Goal: Task Accomplishment & Management: Use online tool/utility

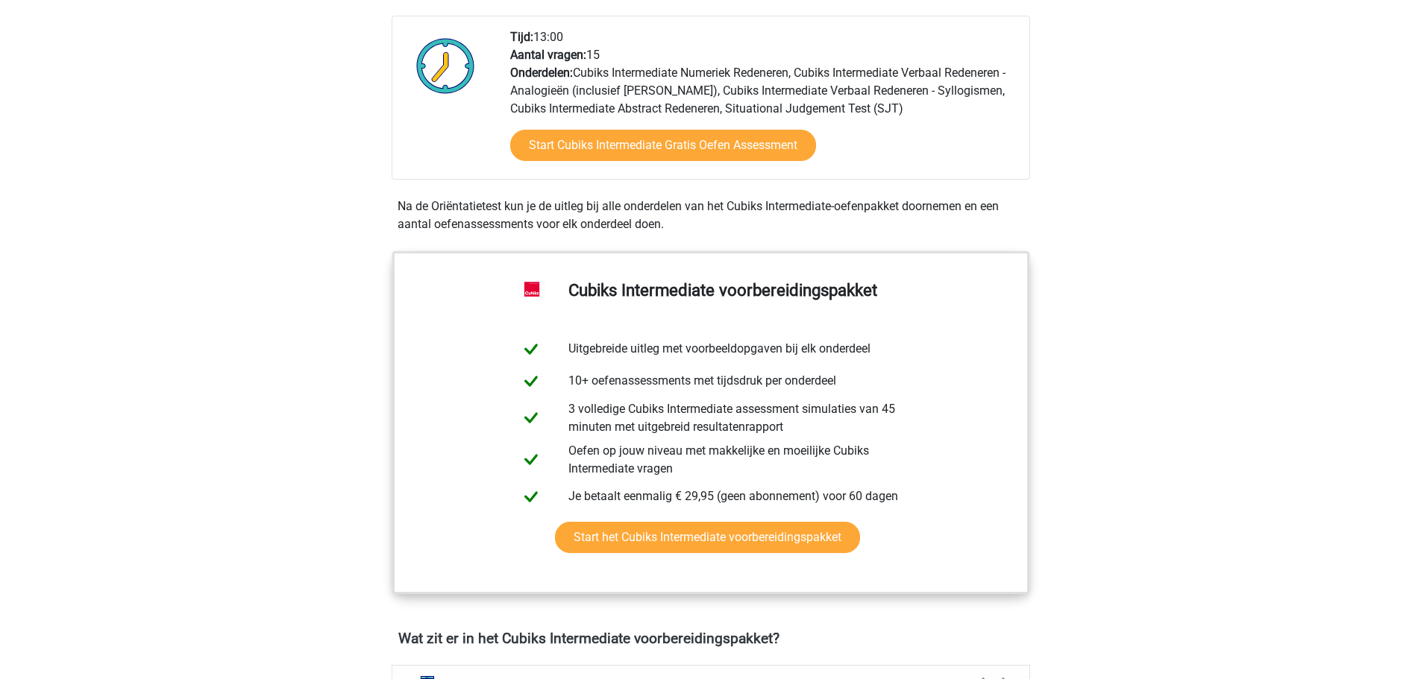
scroll to position [373, 0]
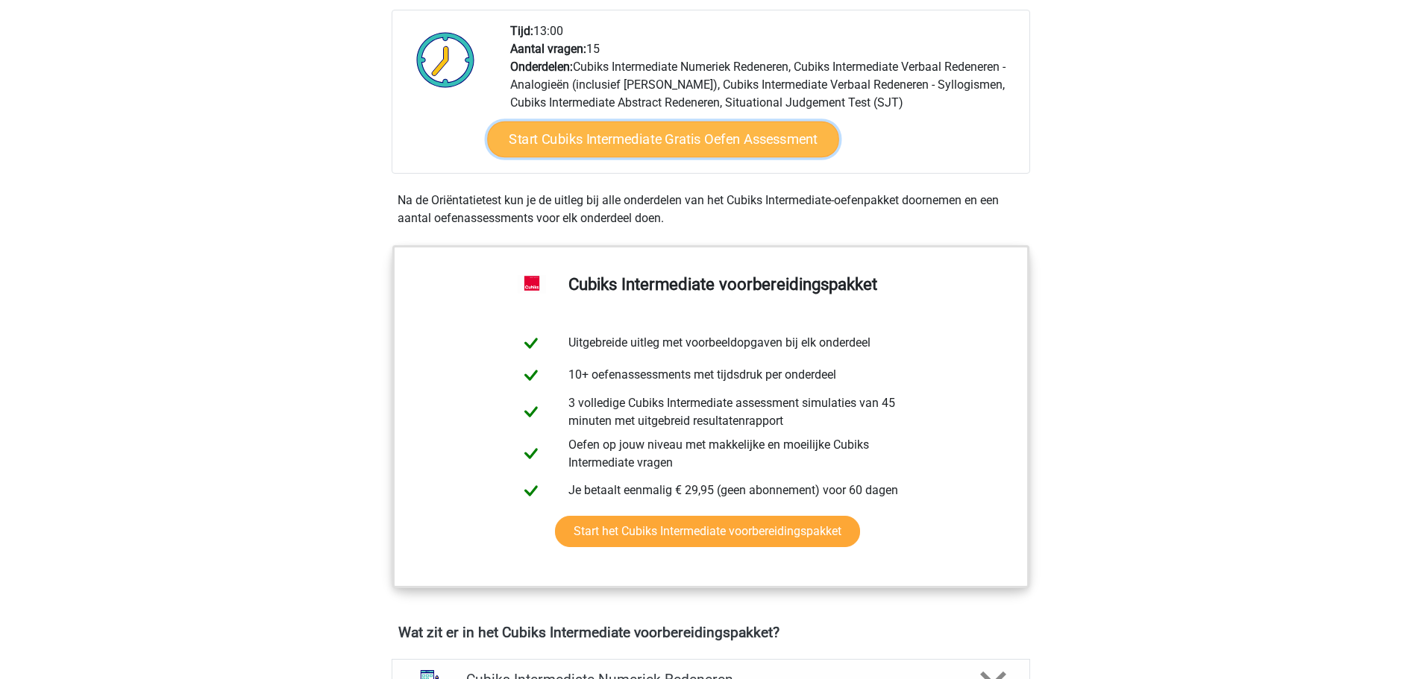
click at [673, 135] on link "Start Cubiks Intermediate Gratis Oefen Assessment" at bounding box center [663, 140] width 352 height 36
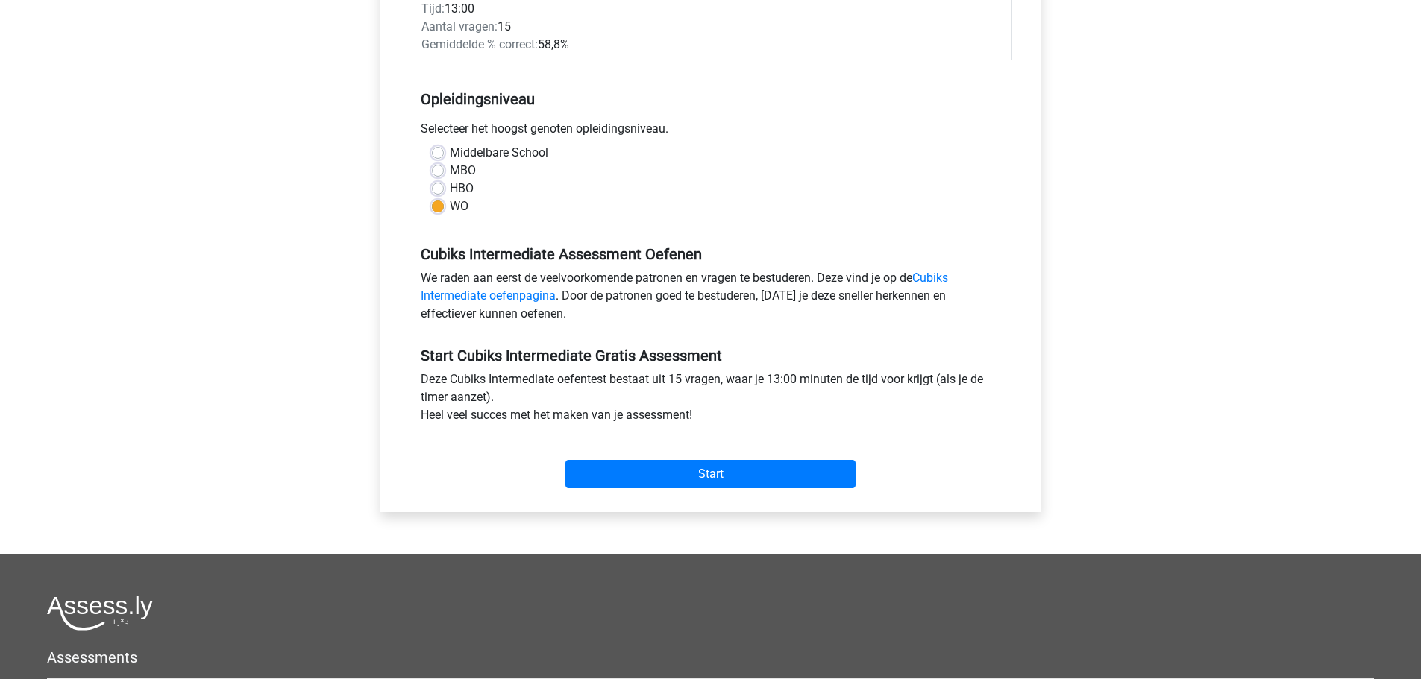
scroll to position [298, 0]
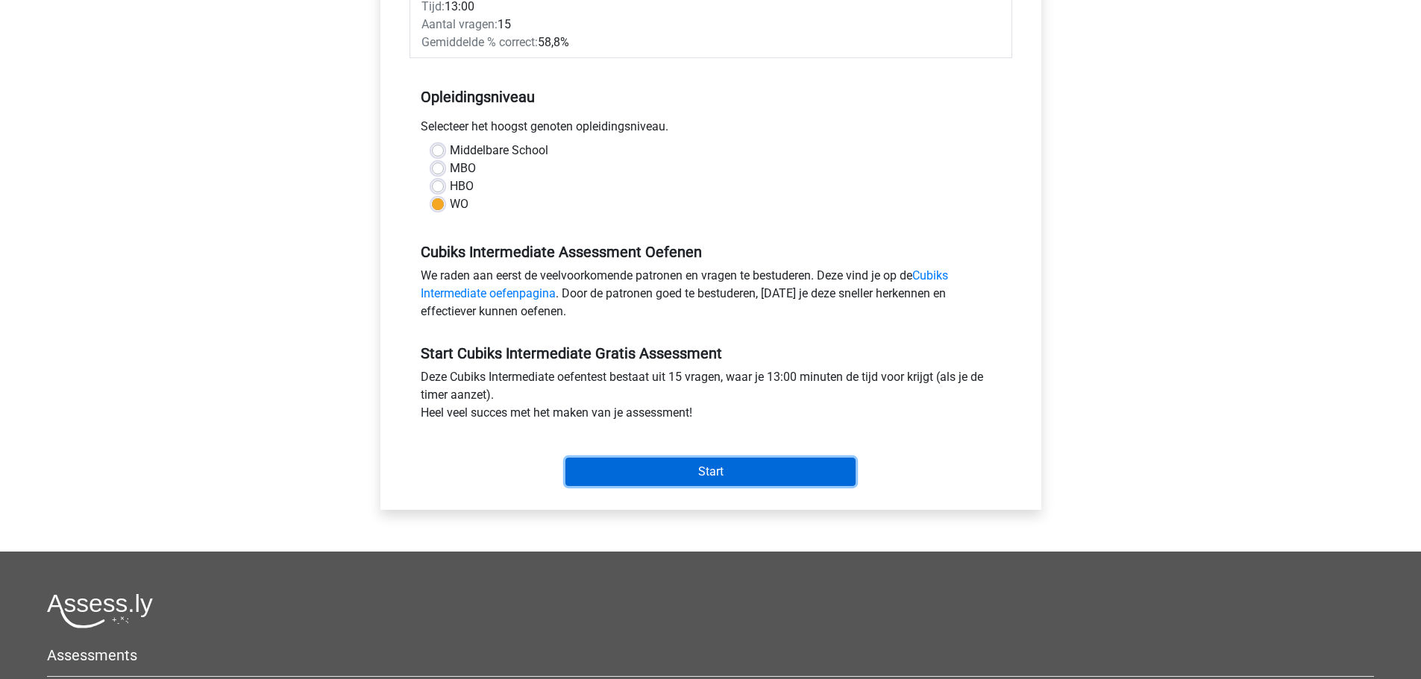
click at [694, 459] on input "Start" at bounding box center [710, 472] width 290 height 28
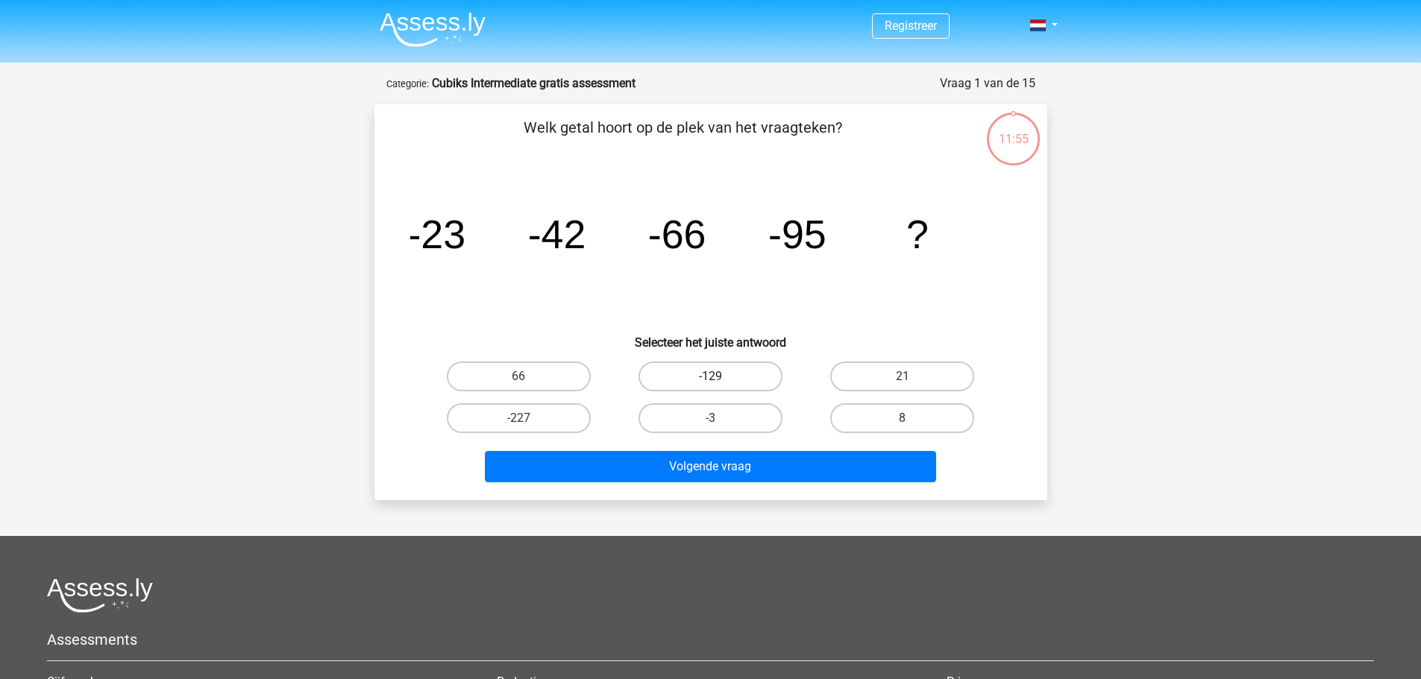
click at [716, 370] on label "-129" at bounding box center [710, 377] width 144 height 30
click at [716, 377] on input "-129" at bounding box center [715, 382] width 10 height 10
radio input "true"
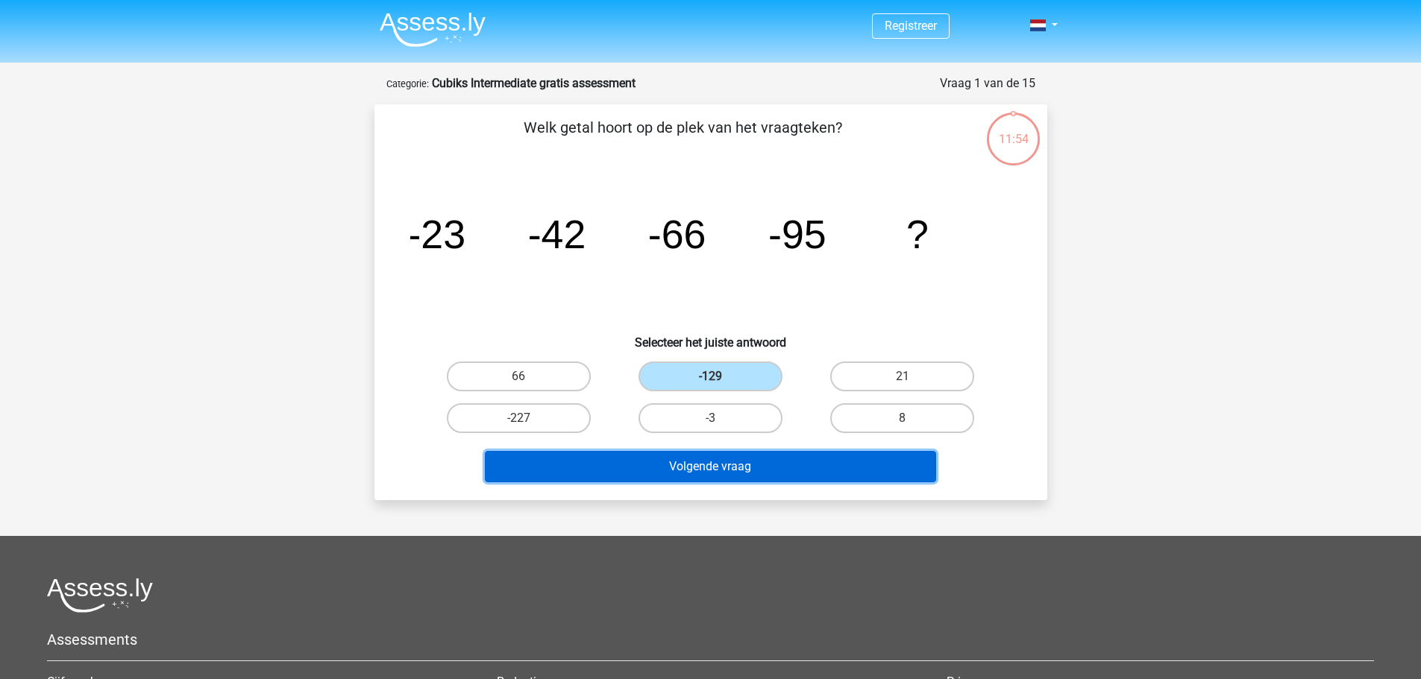
click at [726, 474] on button "Volgende vraag" at bounding box center [710, 466] width 451 height 31
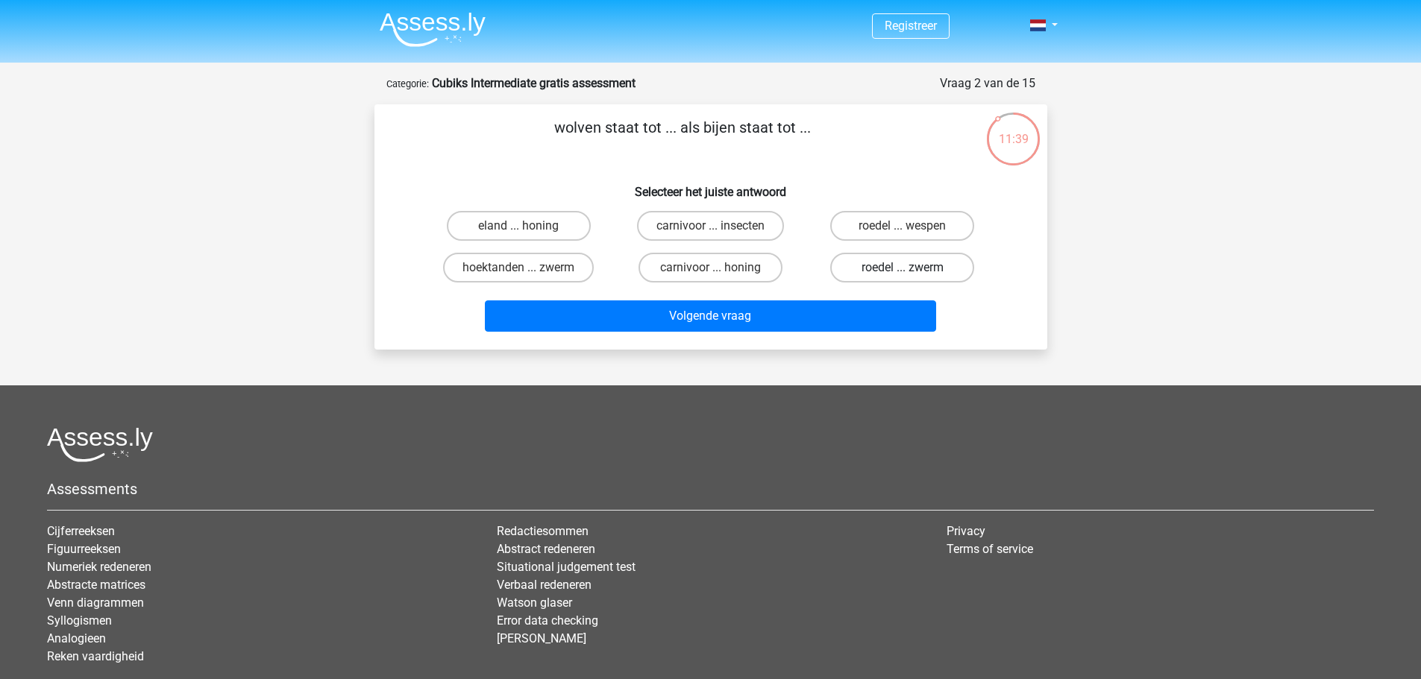
click at [852, 277] on label "roedel ... zwerm" at bounding box center [902, 268] width 144 height 30
click at [902, 277] on input "roedel ... zwerm" at bounding box center [907, 273] width 10 height 10
radio input "true"
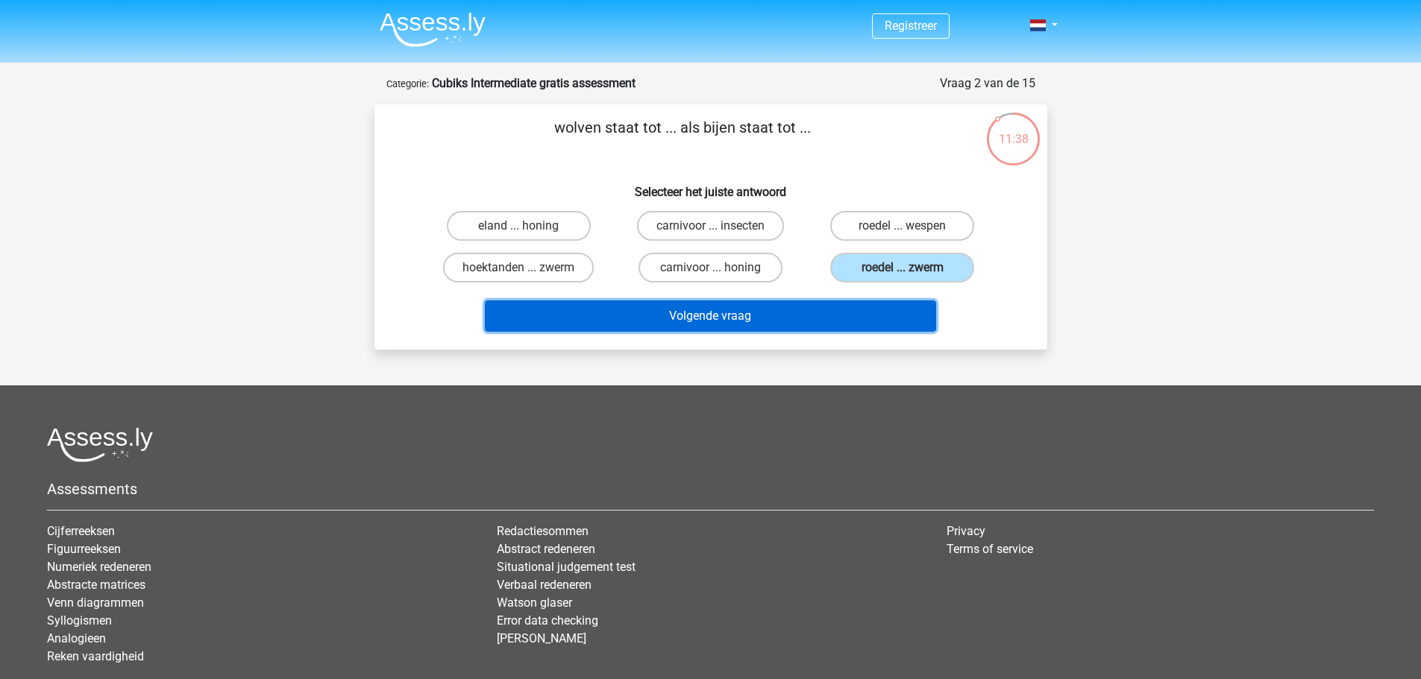
click at [773, 324] on button "Volgende vraag" at bounding box center [710, 316] width 451 height 31
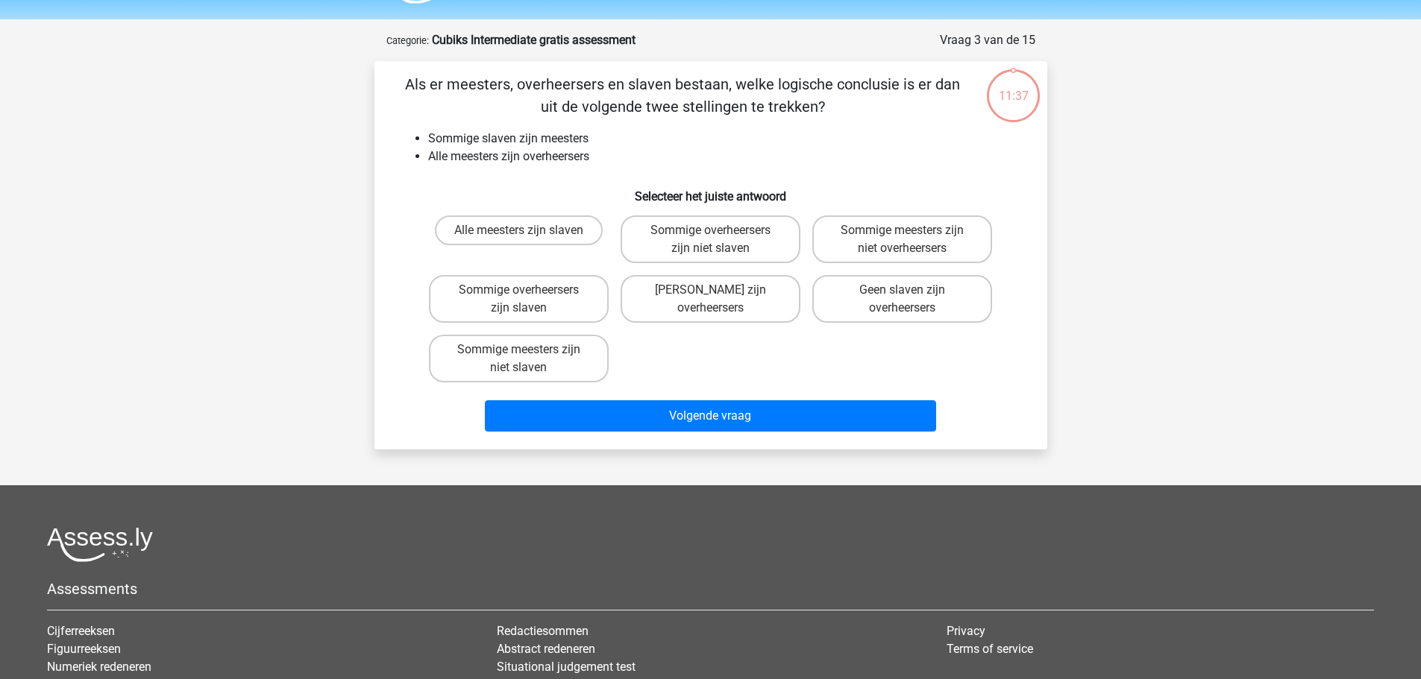
scroll to position [75, 0]
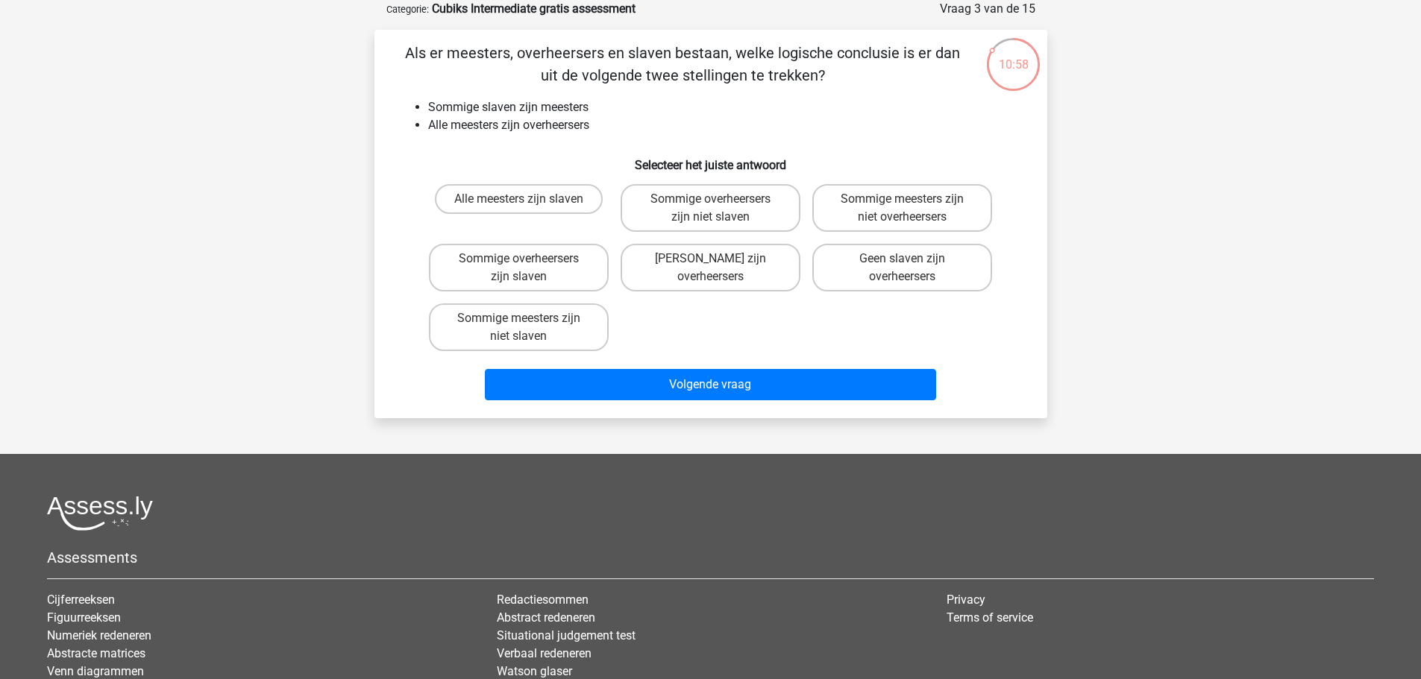
click at [526, 267] on input "Sommige overheersers zijn slaven" at bounding box center [523, 264] width 10 height 10
radio input "true"
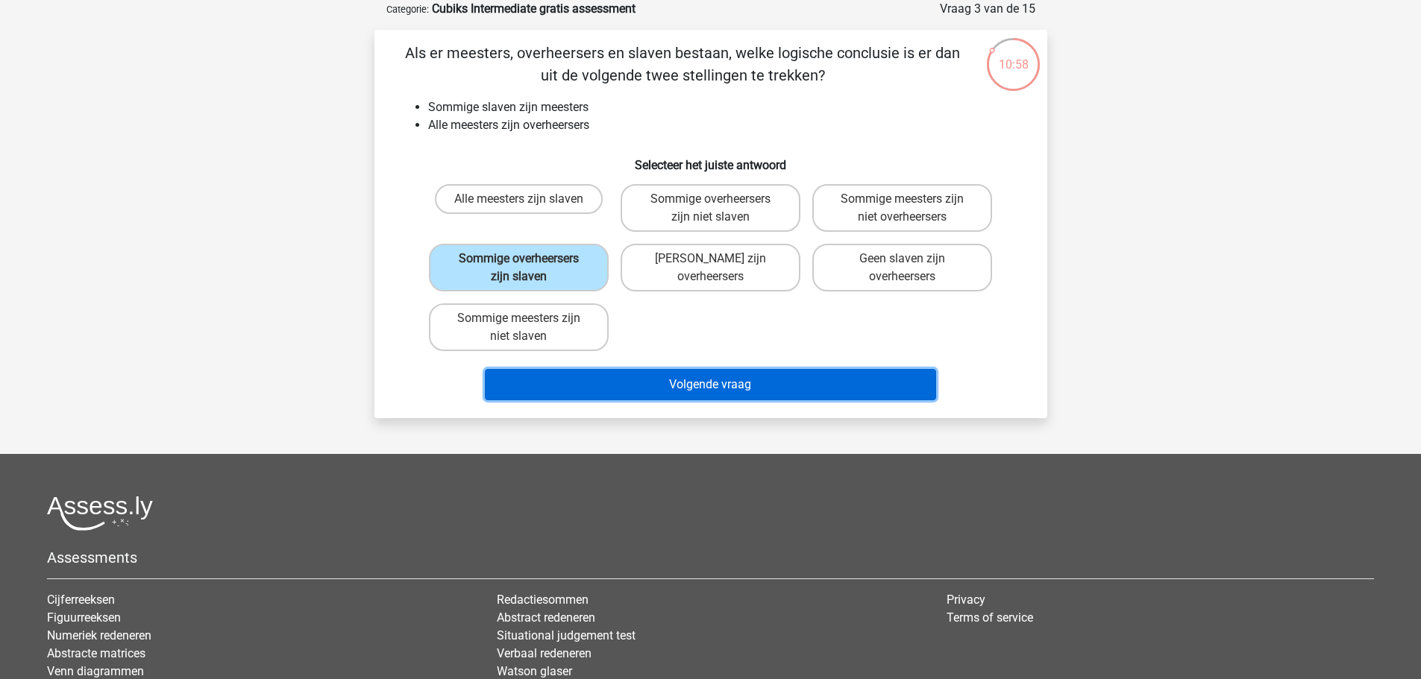
click at [600, 377] on button "Volgende vraag" at bounding box center [710, 384] width 451 height 31
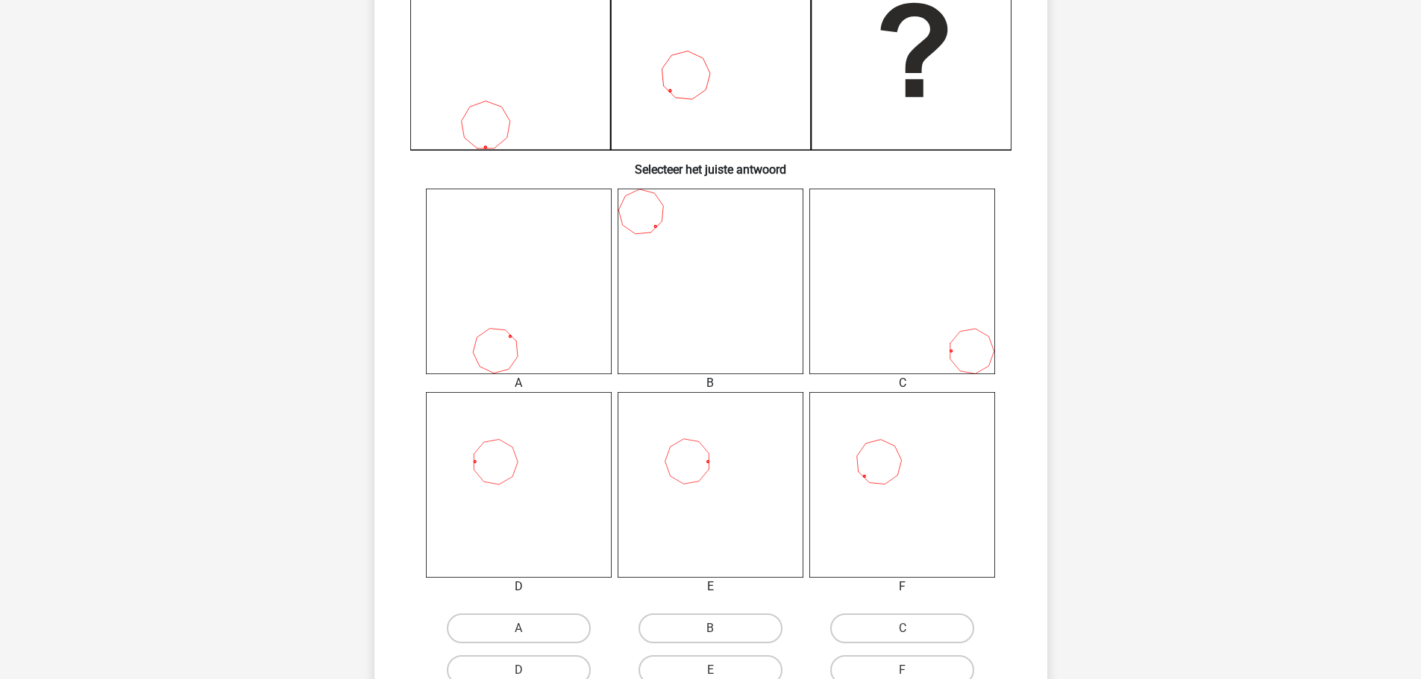
scroll to position [447, 0]
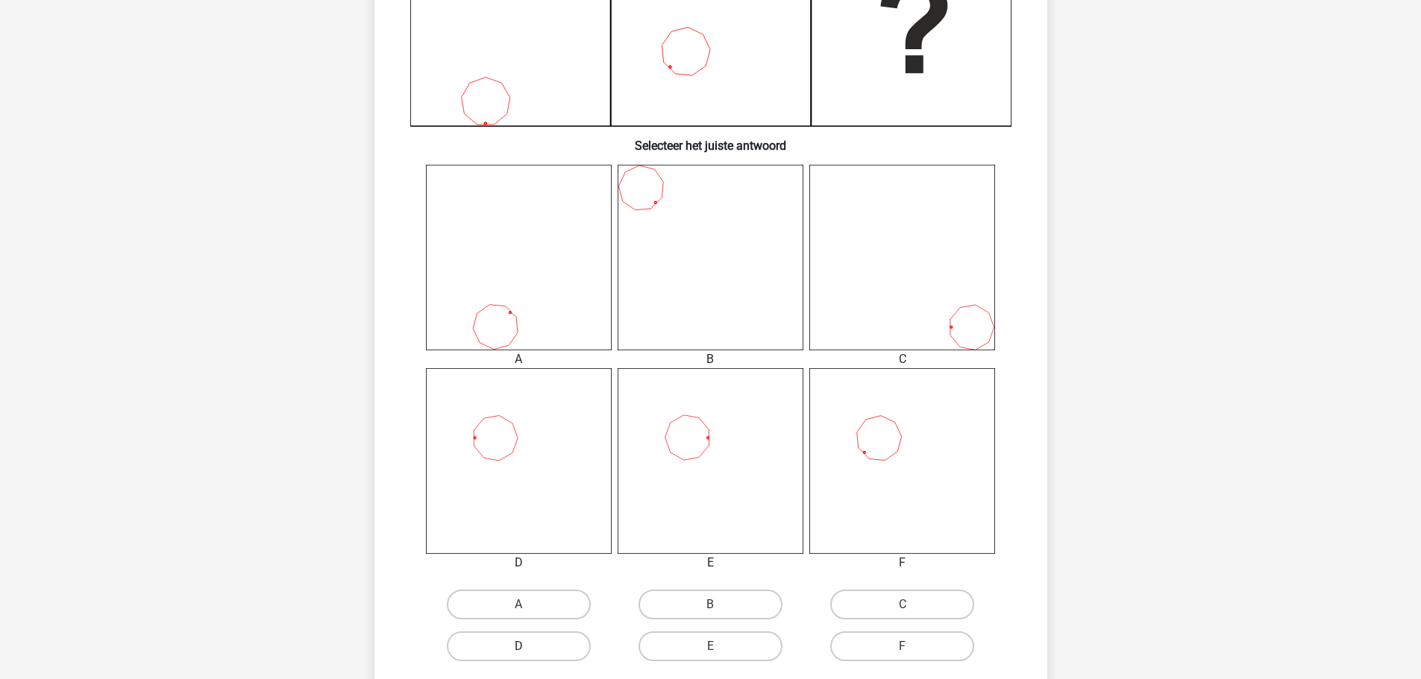
click at [529, 650] on label "D" at bounding box center [519, 647] width 144 height 30
click at [528, 650] on input "D" at bounding box center [523, 652] width 10 height 10
radio input "true"
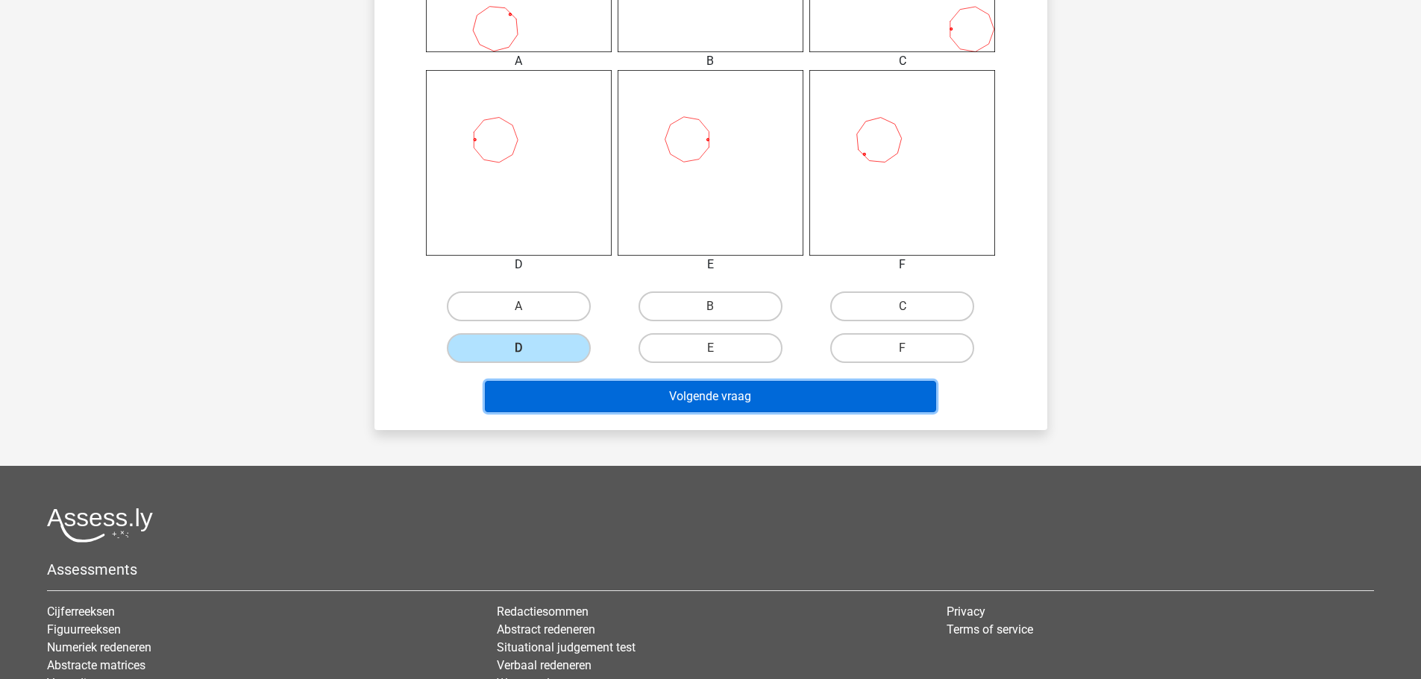
click at [624, 405] on button "Volgende vraag" at bounding box center [710, 396] width 451 height 31
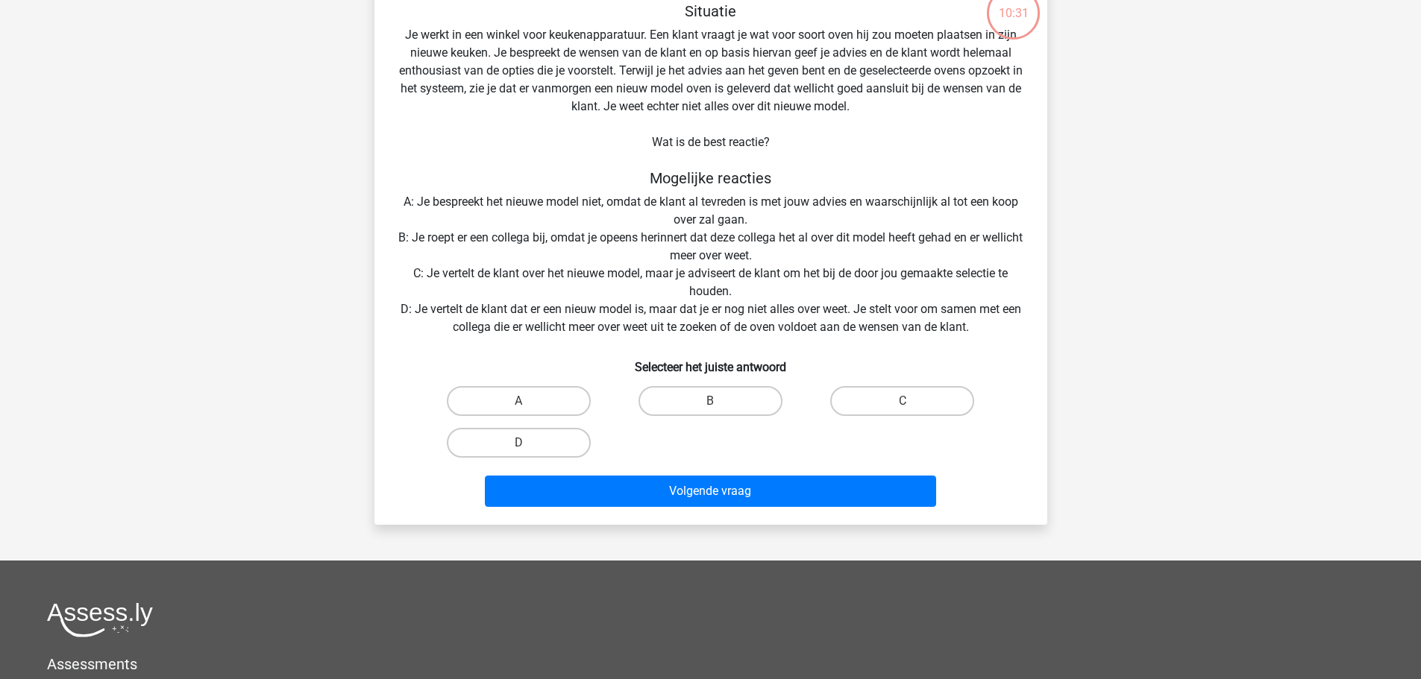
scroll to position [75, 0]
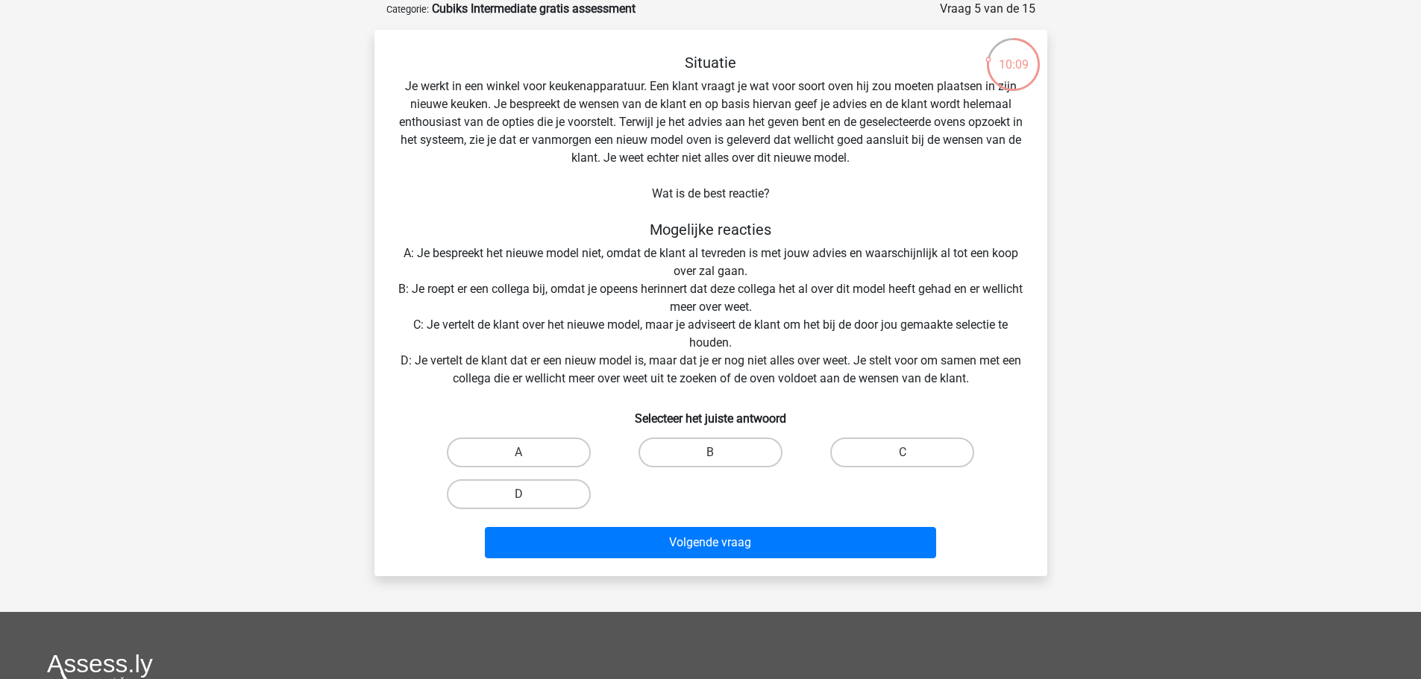
drag, startPoint x: 574, startPoint y: 359, endPoint x: 553, endPoint y: 374, distance: 25.9
click at [553, 374] on div "Situatie Je werkt in een winkel voor keukenapparatuur. Een klant vraagt je wat …" at bounding box center [710, 309] width 661 height 511
click at [543, 506] on label "D" at bounding box center [519, 495] width 144 height 30
click at [528, 504] on input "D" at bounding box center [523, 499] width 10 height 10
radio input "true"
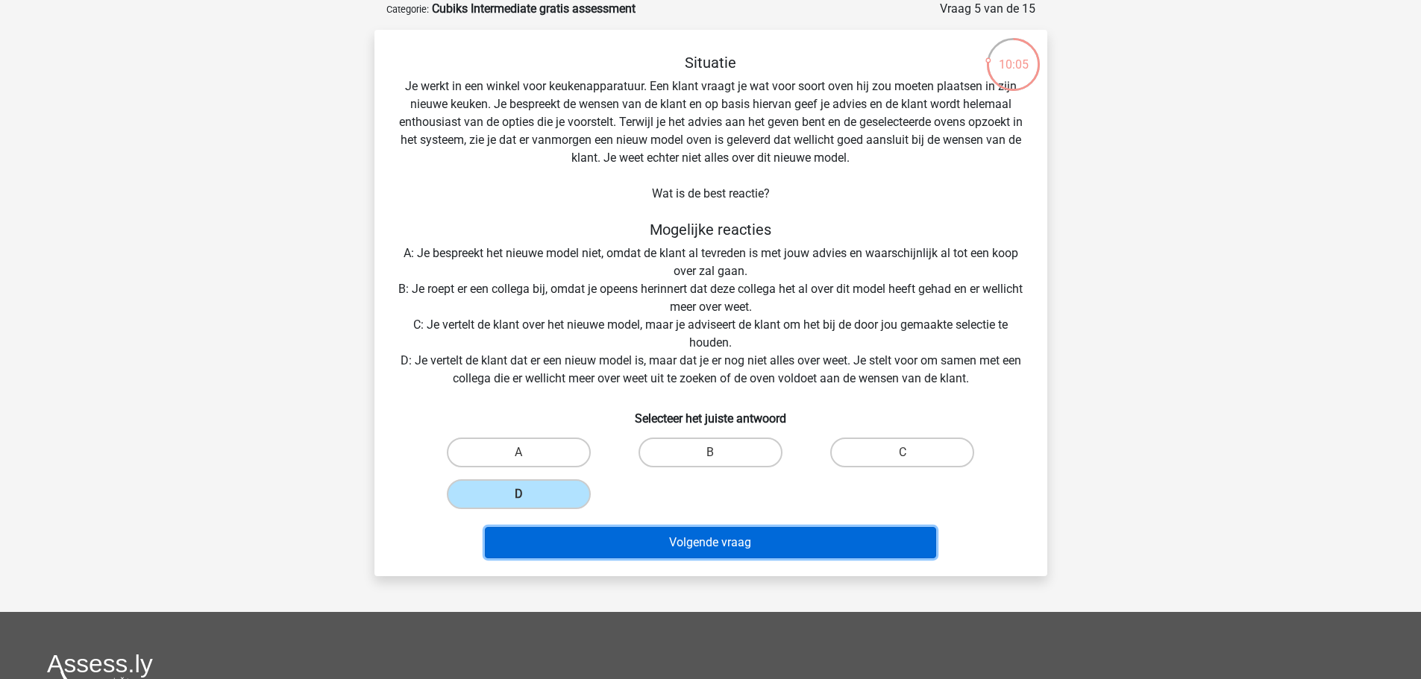
click at [561, 547] on button "Volgende vraag" at bounding box center [710, 542] width 451 height 31
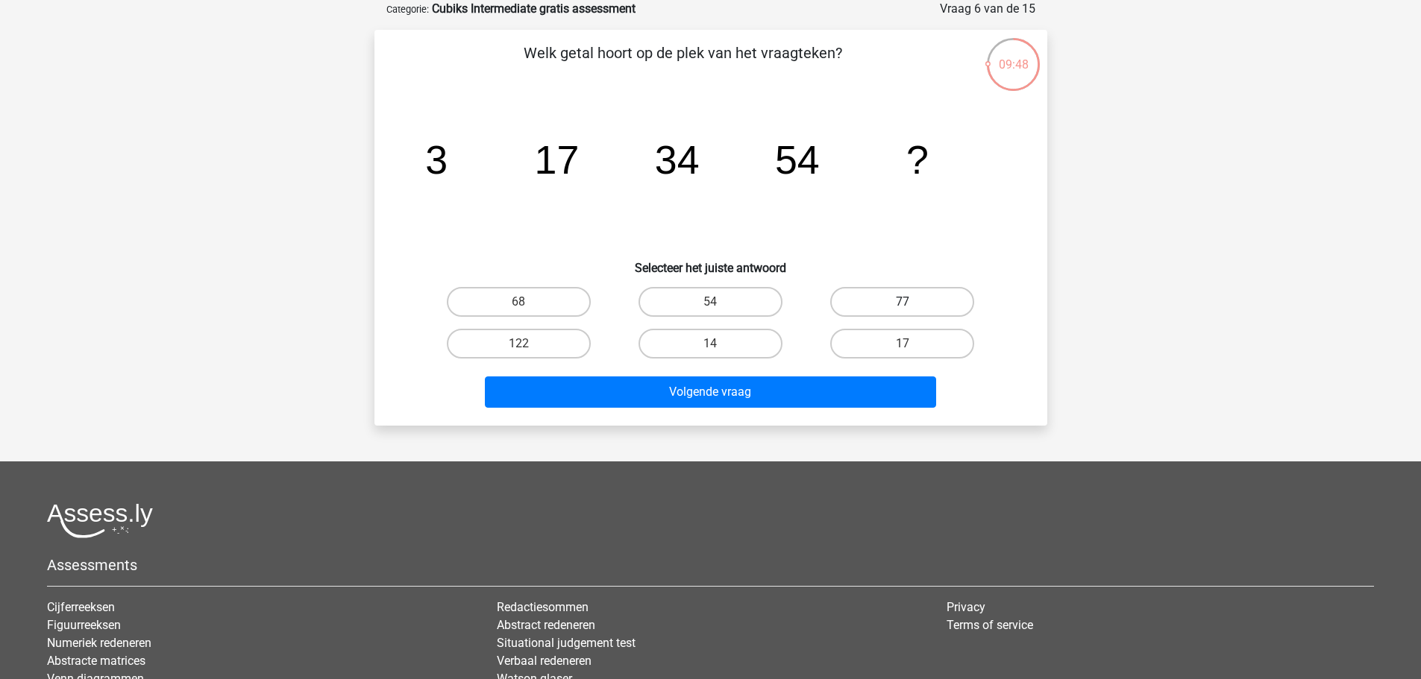
click at [896, 299] on label "77" at bounding box center [902, 302] width 144 height 30
click at [902, 302] on input "77" at bounding box center [907, 307] width 10 height 10
radio input "true"
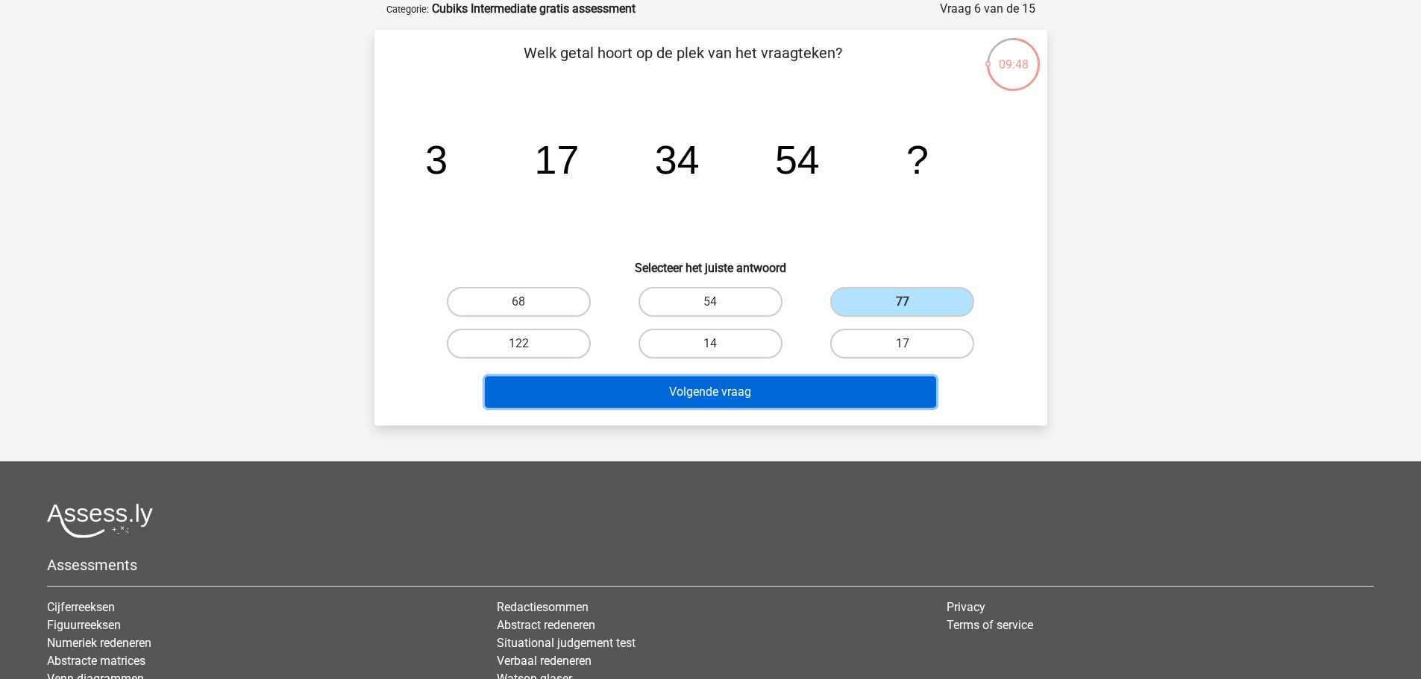
click at [799, 377] on button "Volgende vraag" at bounding box center [710, 392] width 451 height 31
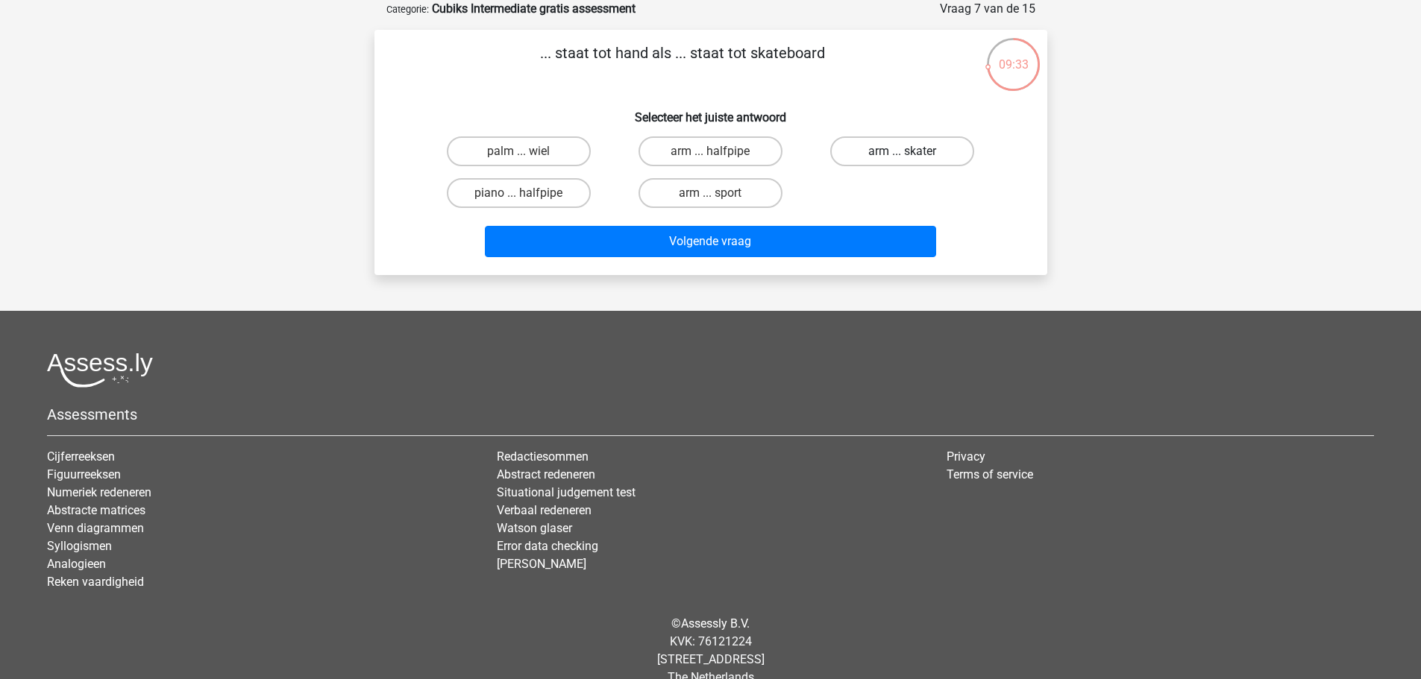
click at [914, 160] on label "arm ... skater" at bounding box center [902, 151] width 144 height 30
click at [912, 160] on input "arm ... skater" at bounding box center [907, 156] width 10 height 10
radio input "true"
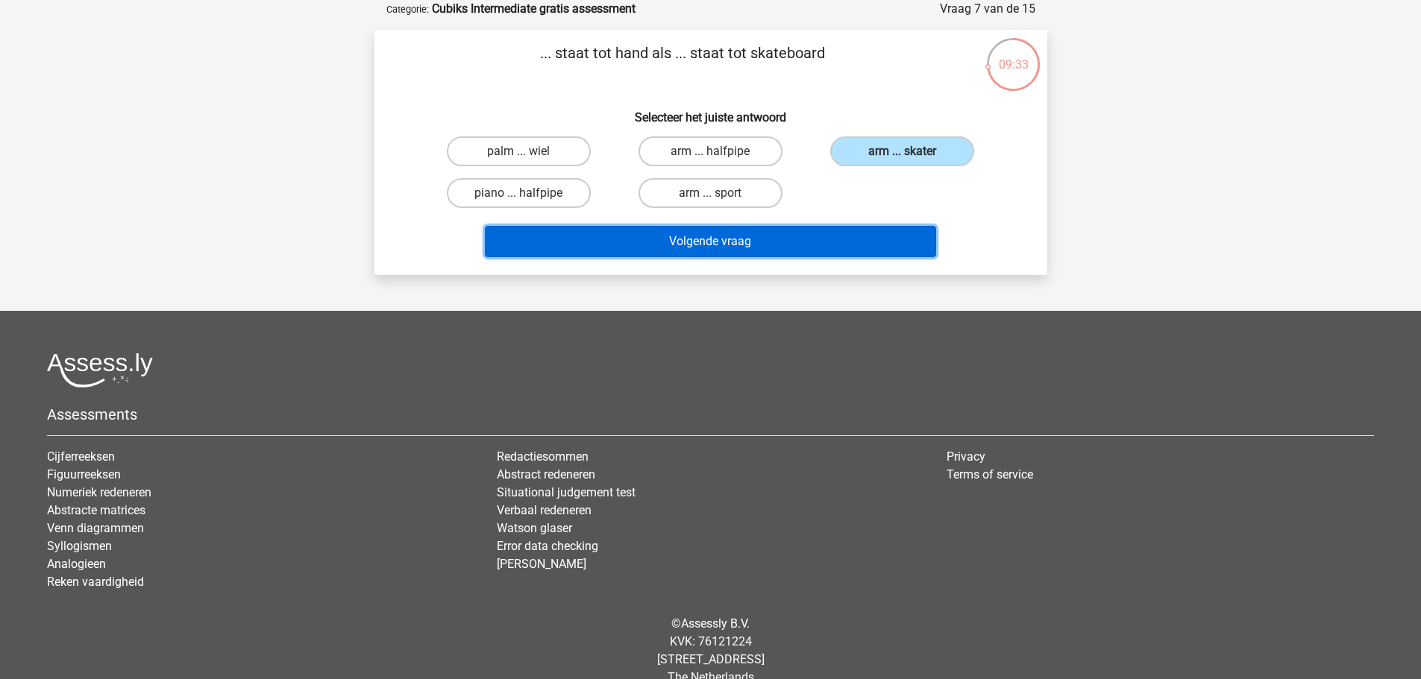
click at [798, 250] on button "Volgende vraag" at bounding box center [710, 241] width 451 height 31
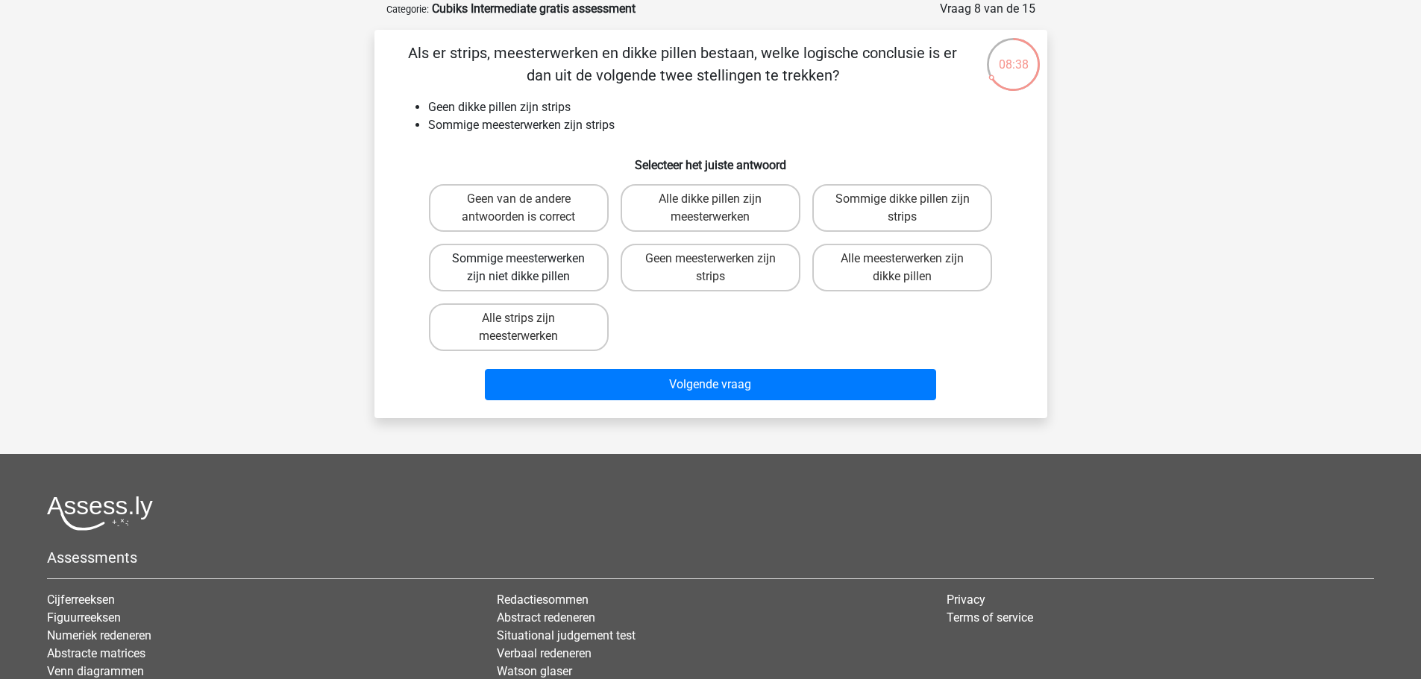
click at [526, 282] on label "Sommige meesterwerken zijn niet dikke pillen" at bounding box center [519, 268] width 180 height 48
click at [526, 268] on input "Sommige meesterwerken zijn niet dikke pillen" at bounding box center [523, 264] width 10 height 10
radio input "true"
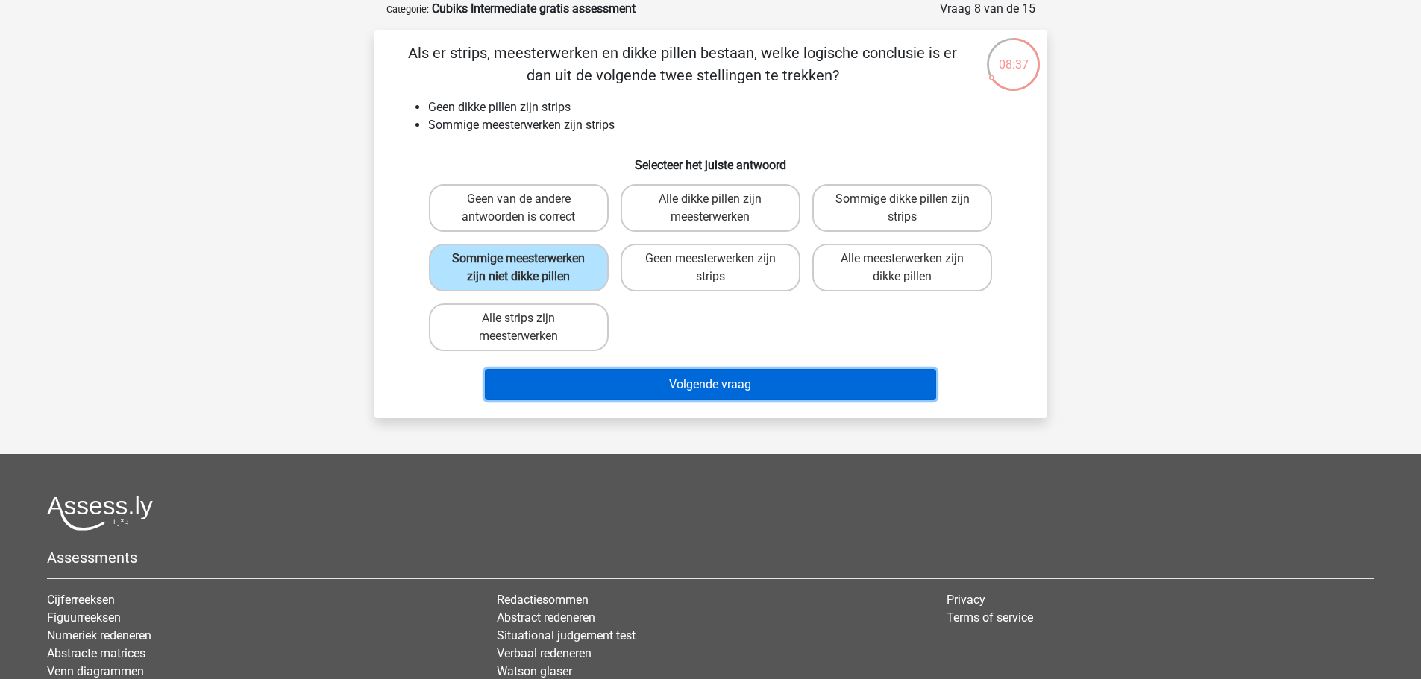
click at [625, 400] on button "Volgende vraag" at bounding box center [710, 384] width 451 height 31
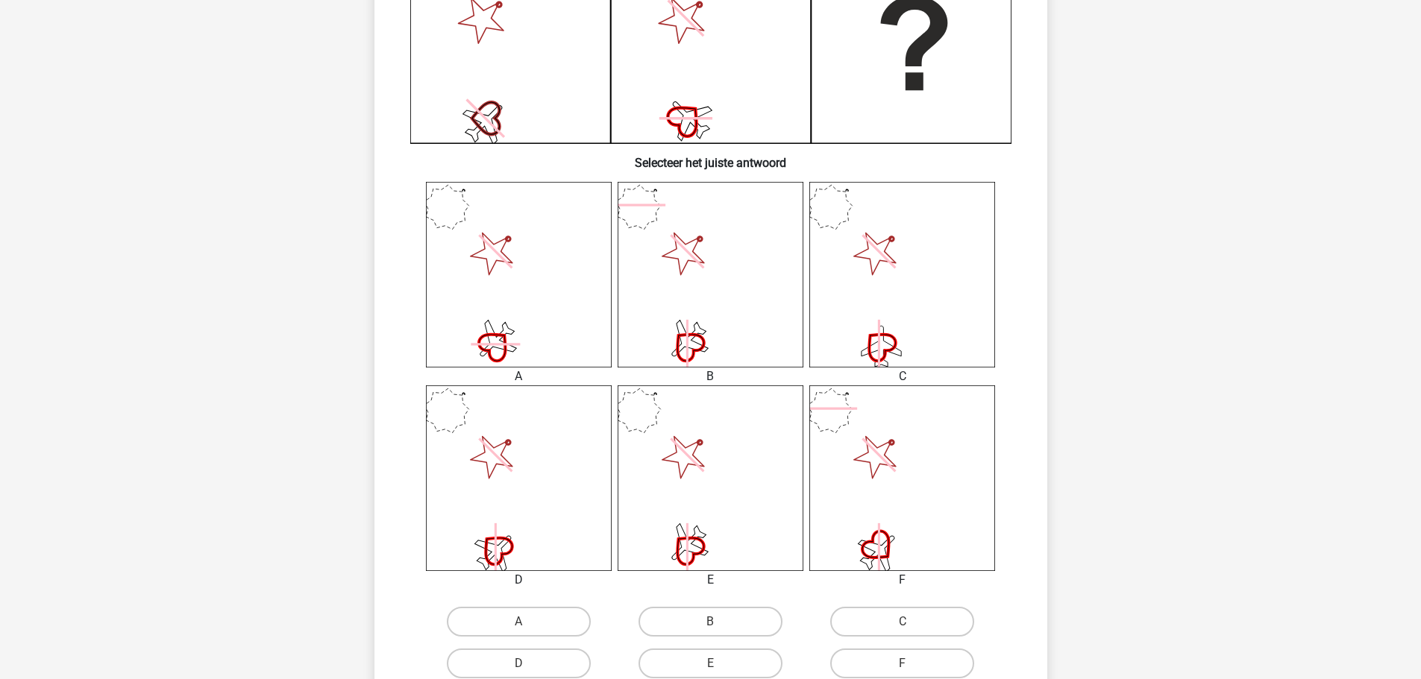
scroll to position [447, 0]
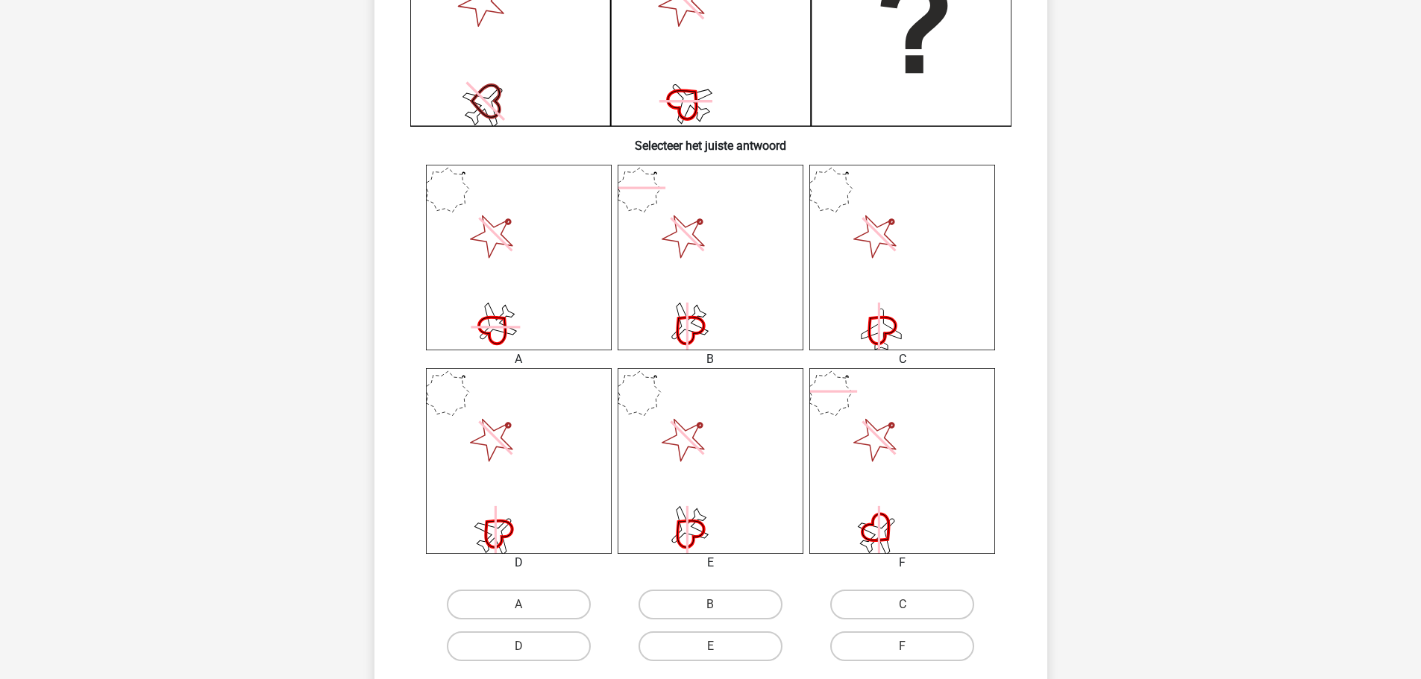
click at [476, 272] on icon at bounding box center [519, 258] width 186 height 186
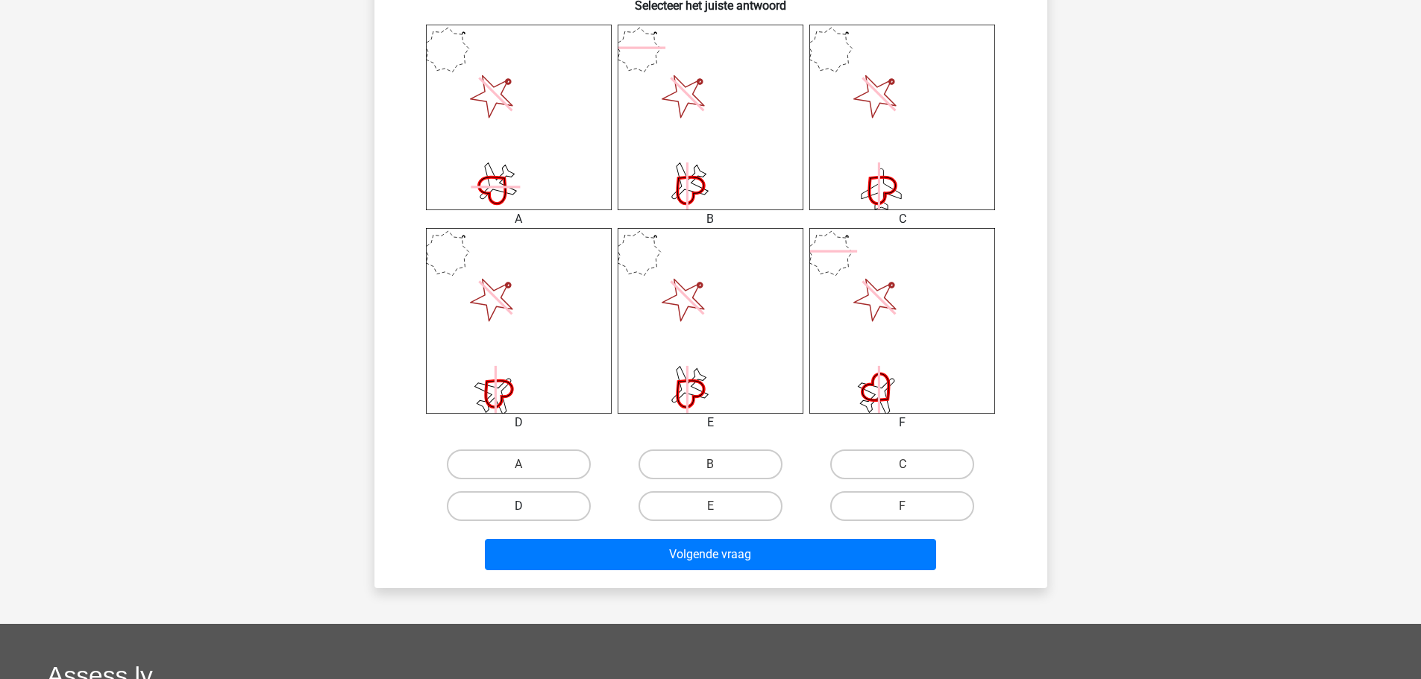
scroll to position [671, 0]
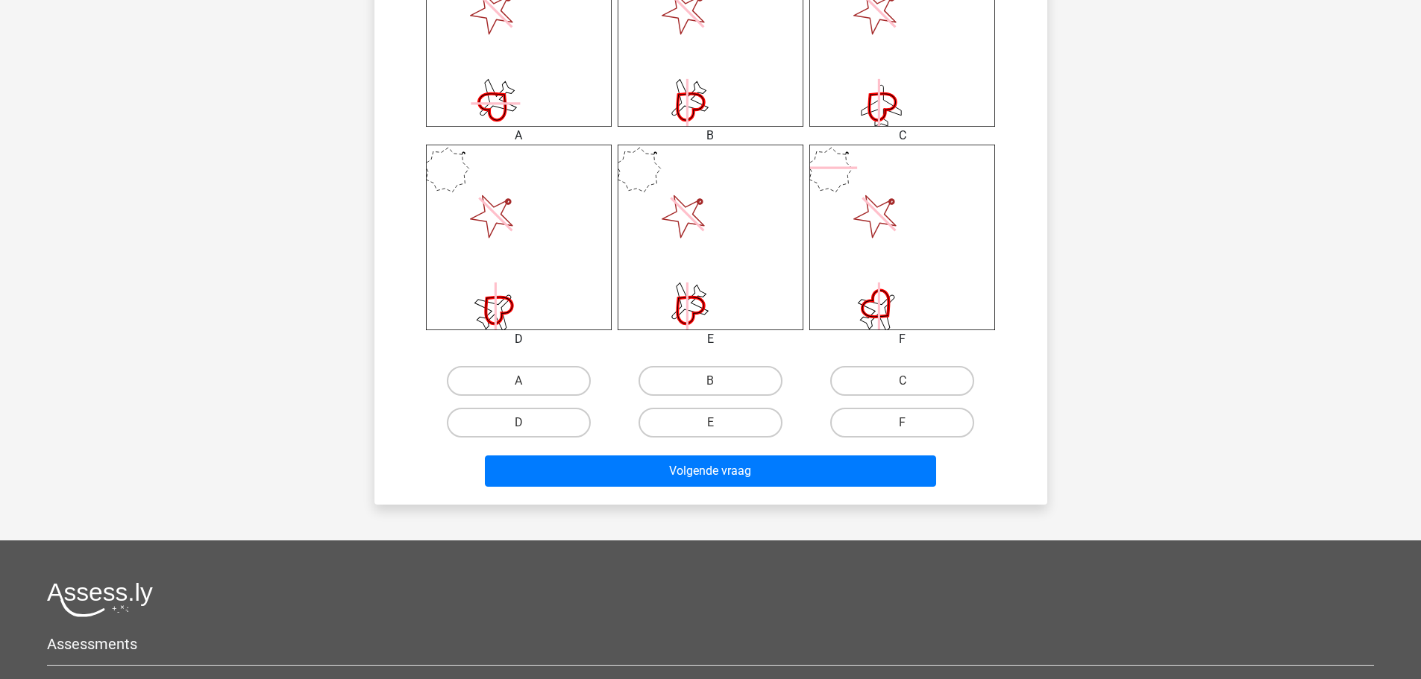
click at [518, 363] on div "A" at bounding box center [519, 381] width 192 height 42
click at [517, 382] on label "A" at bounding box center [519, 381] width 144 height 30
click at [518, 382] on input "A" at bounding box center [523, 386] width 10 height 10
radio input "true"
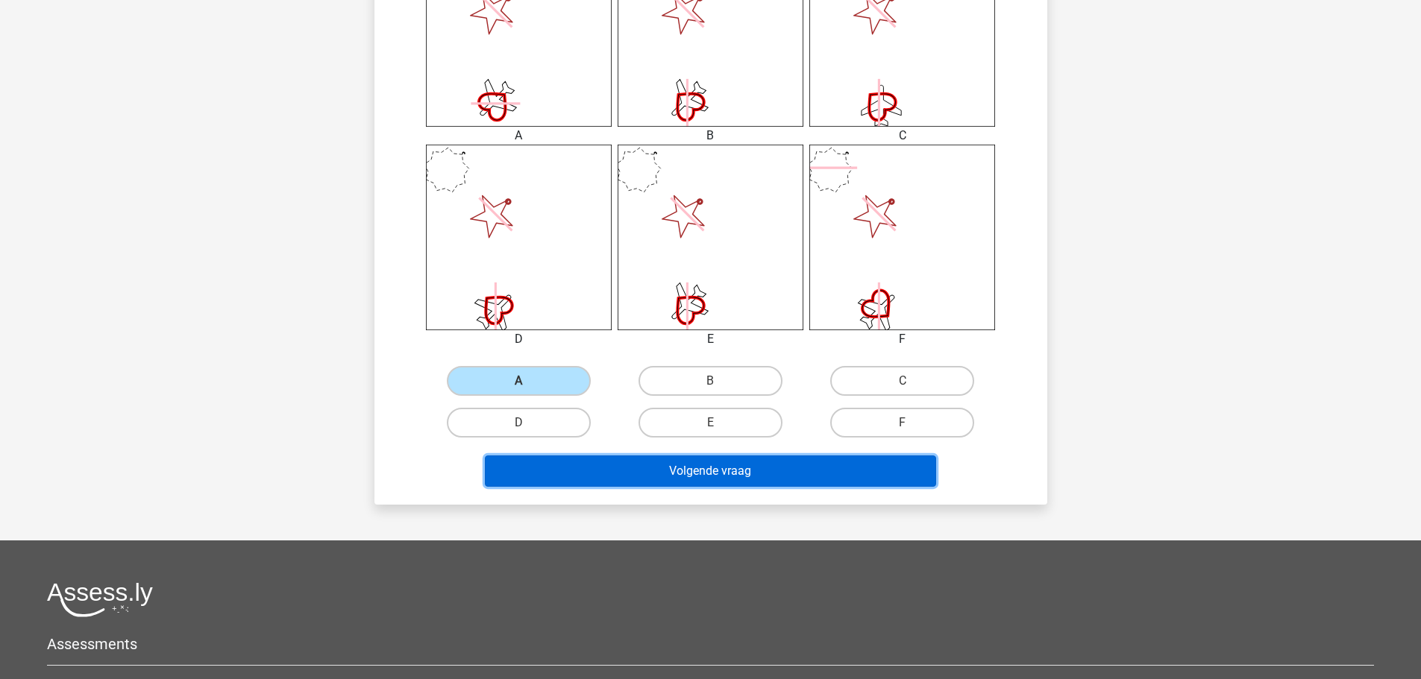
click at [702, 486] on button "Volgende vraag" at bounding box center [710, 471] width 451 height 31
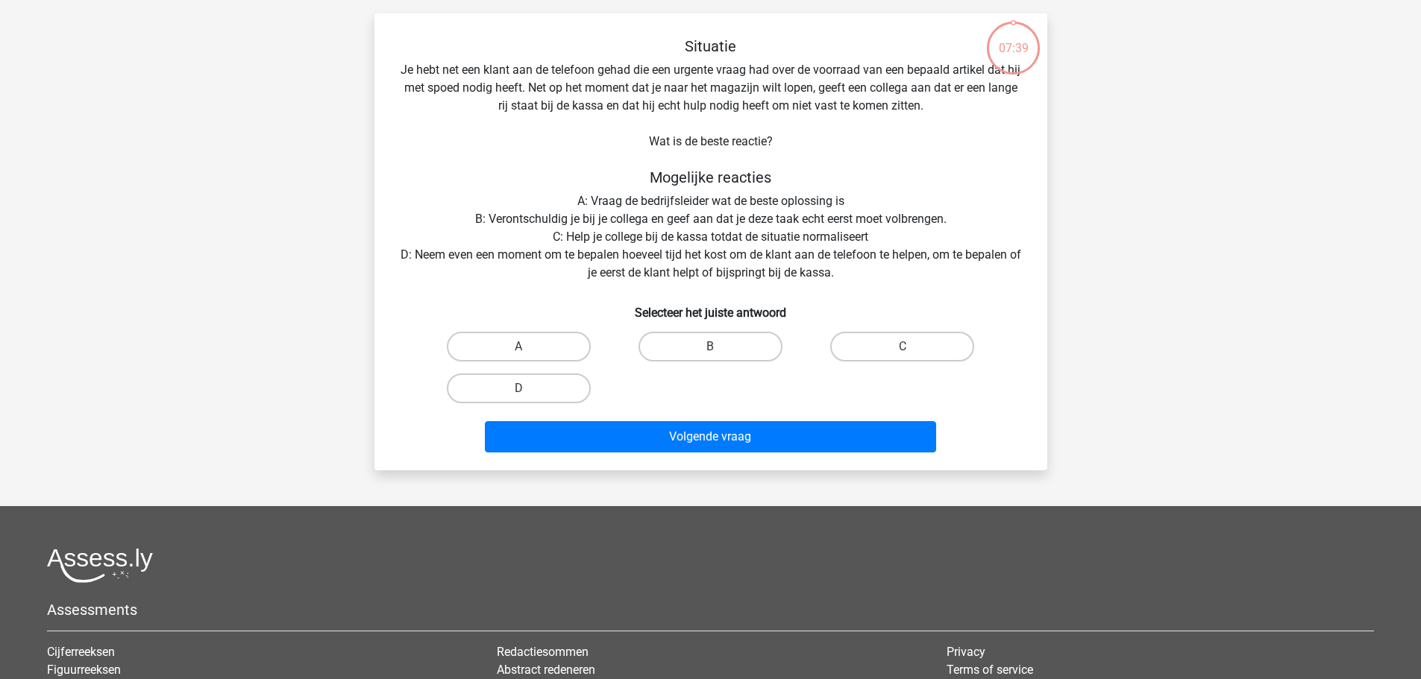
scroll to position [75, 0]
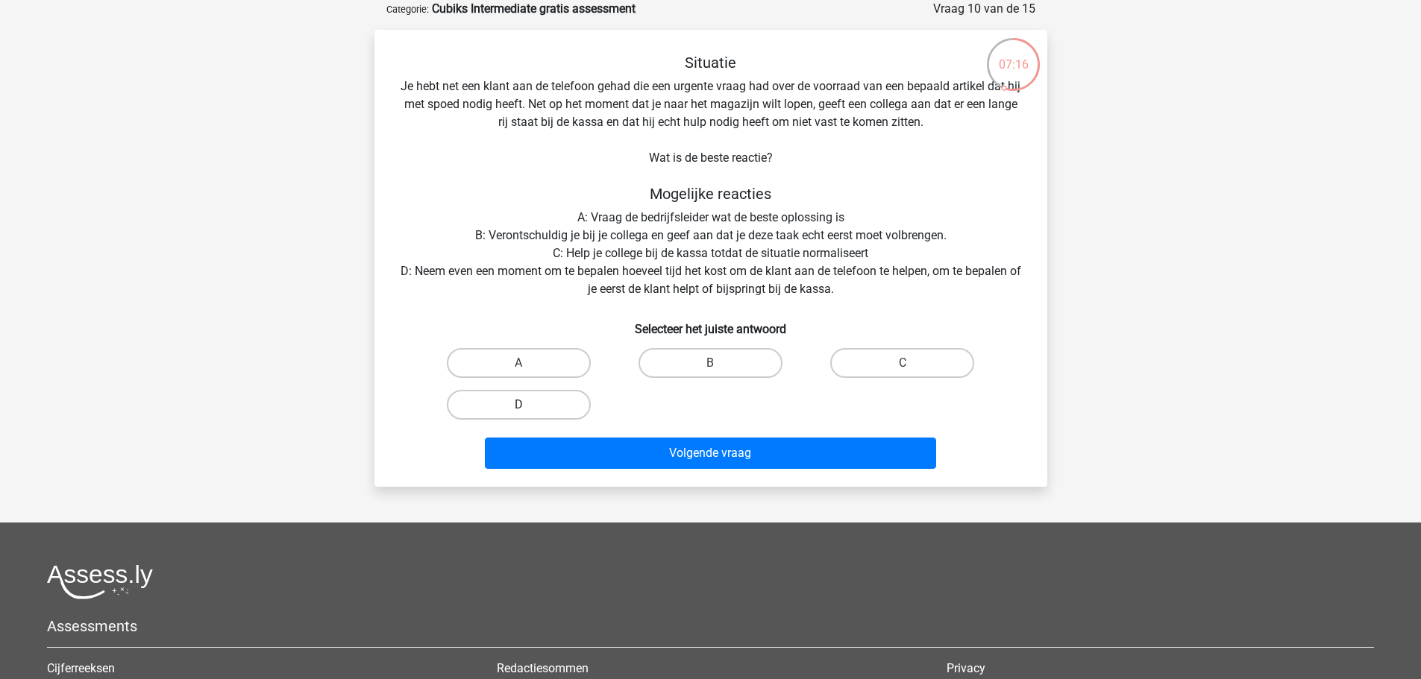
click at [485, 402] on label "D" at bounding box center [519, 405] width 144 height 30
click at [518, 405] on input "D" at bounding box center [523, 410] width 10 height 10
radio input "true"
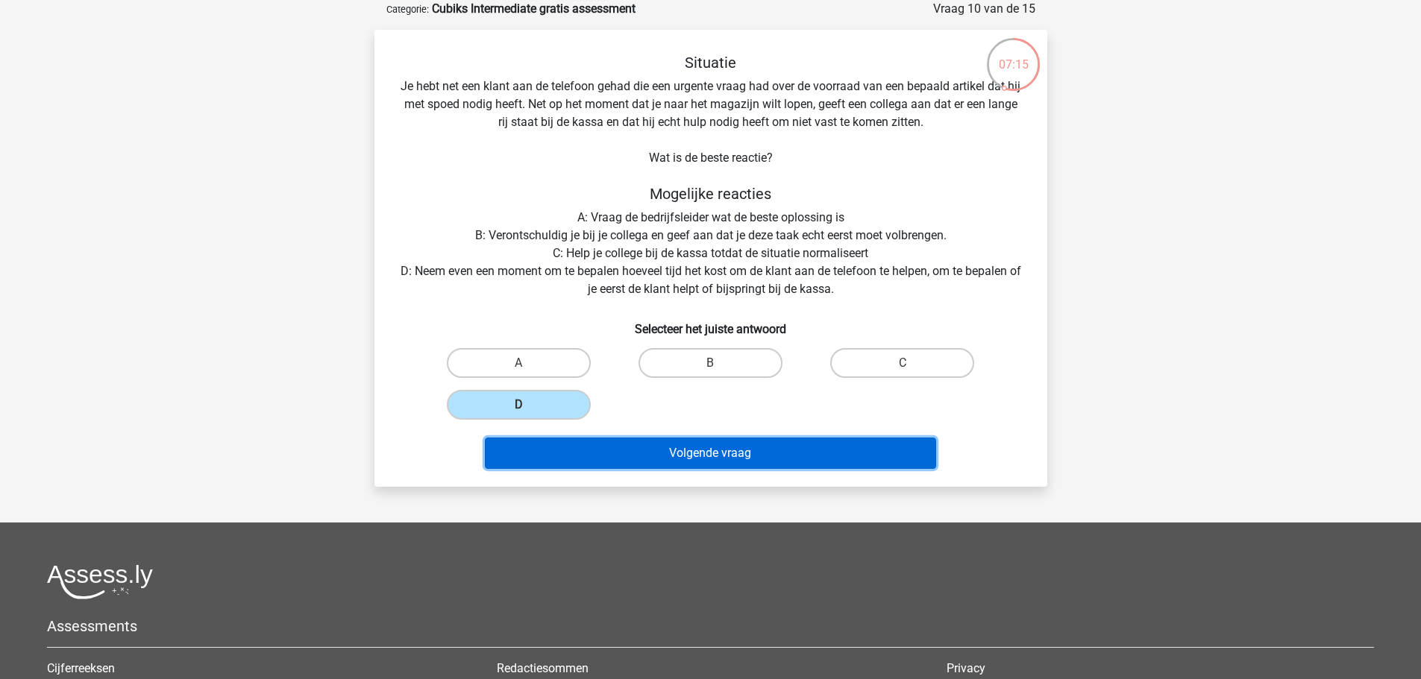
click at [578, 454] on button "Volgende vraag" at bounding box center [710, 453] width 451 height 31
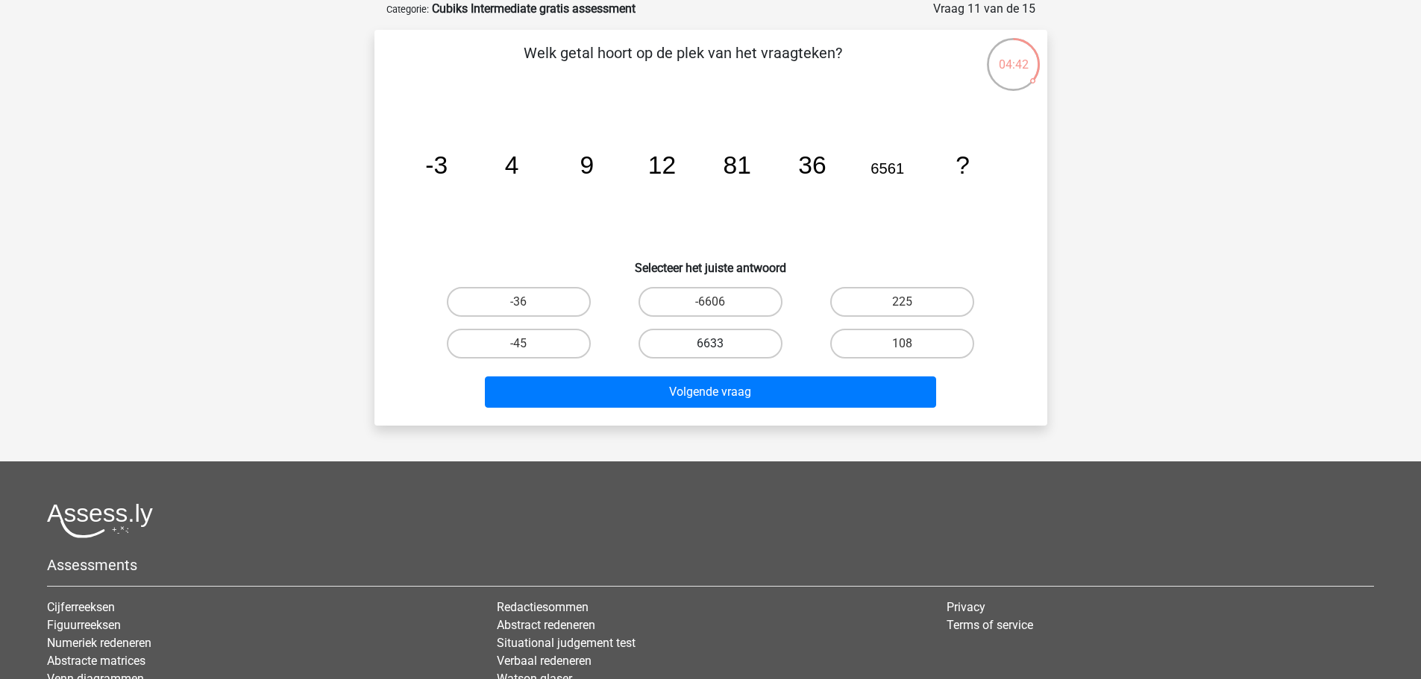
click at [685, 339] on label "6633" at bounding box center [710, 344] width 144 height 30
click at [710, 344] on input "6633" at bounding box center [715, 349] width 10 height 10
radio input "true"
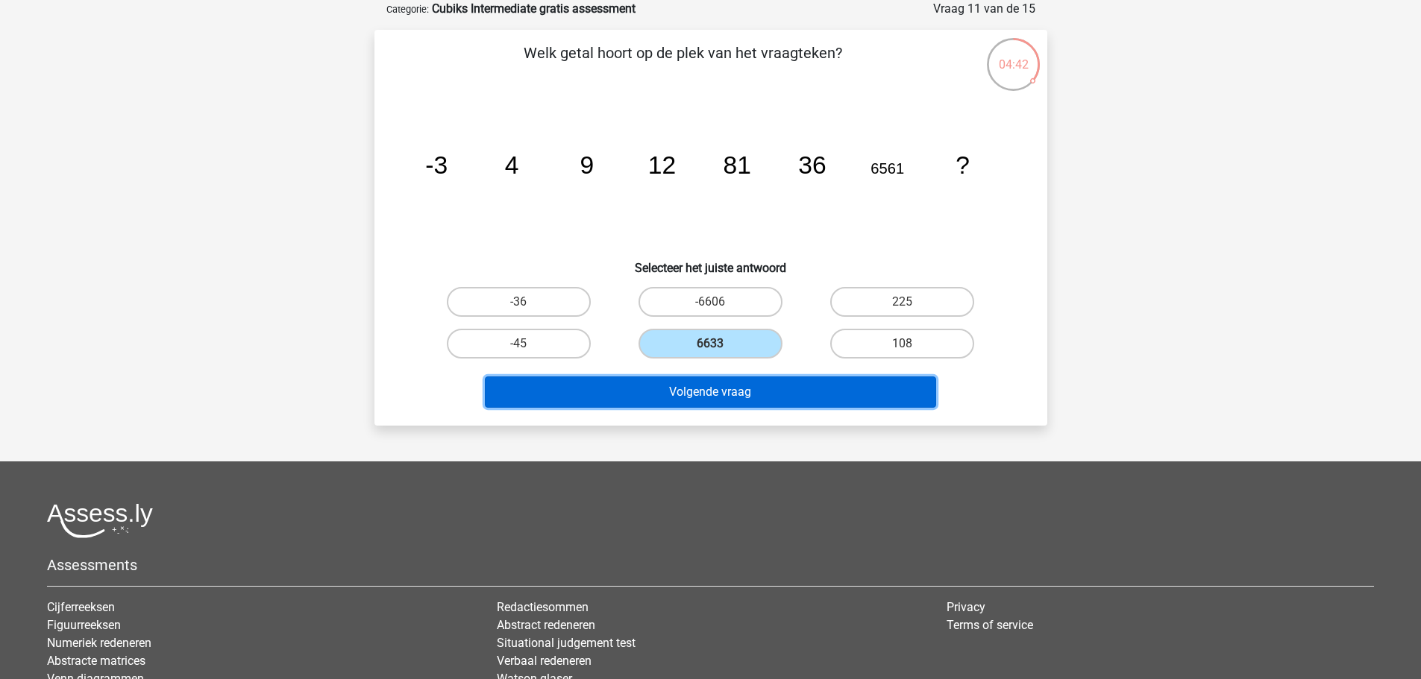
click at [681, 396] on button "Volgende vraag" at bounding box center [710, 392] width 451 height 31
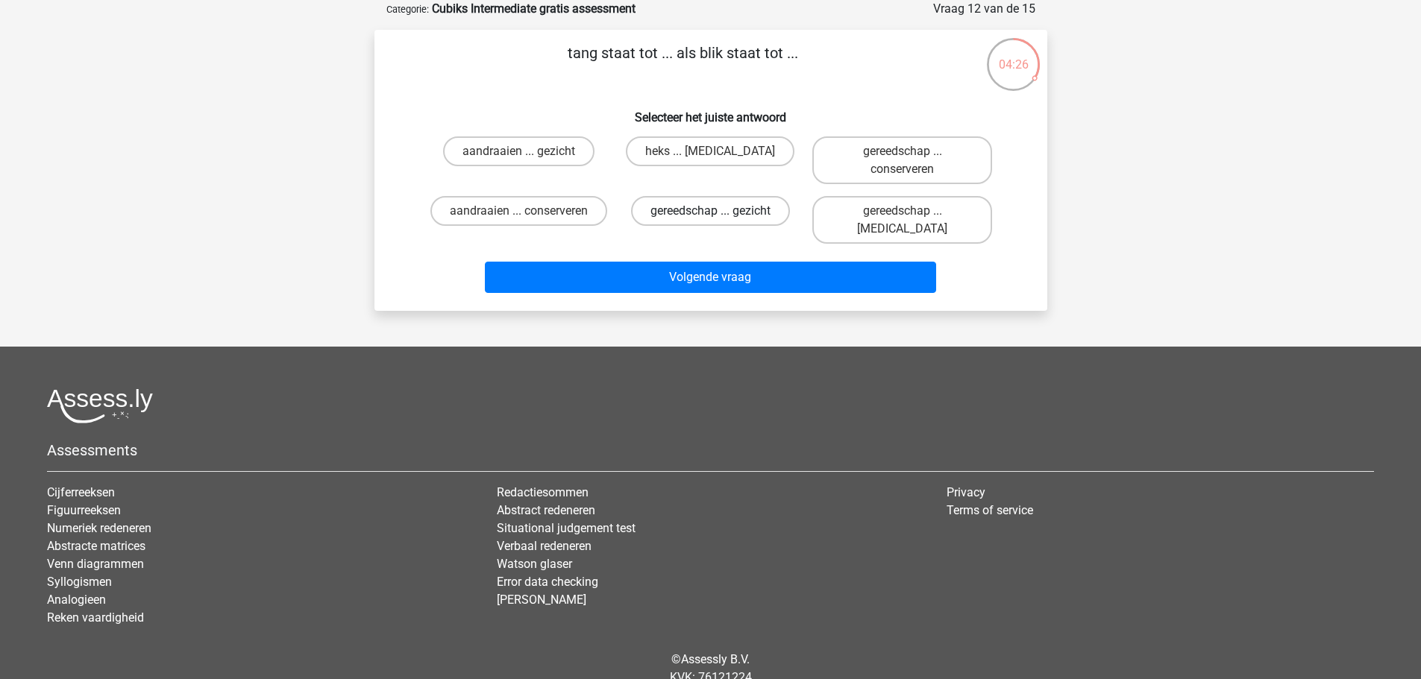
click at [661, 210] on label "gereedschap ... gezicht" at bounding box center [710, 211] width 159 height 30
click at [710, 211] on input "gereedschap ... gezicht" at bounding box center [715, 216] width 10 height 10
radio input "true"
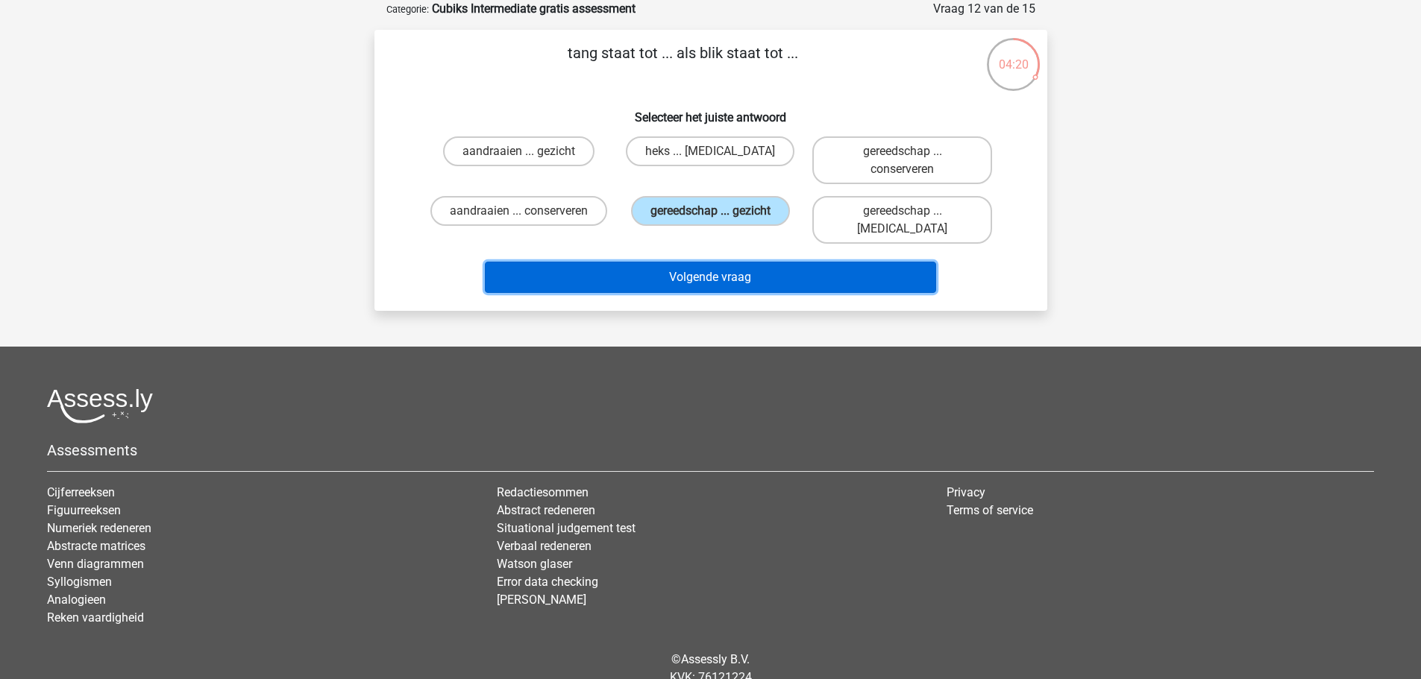
click at [669, 262] on button "Volgende vraag" at bounding box center [710, 277] width 451 height 31
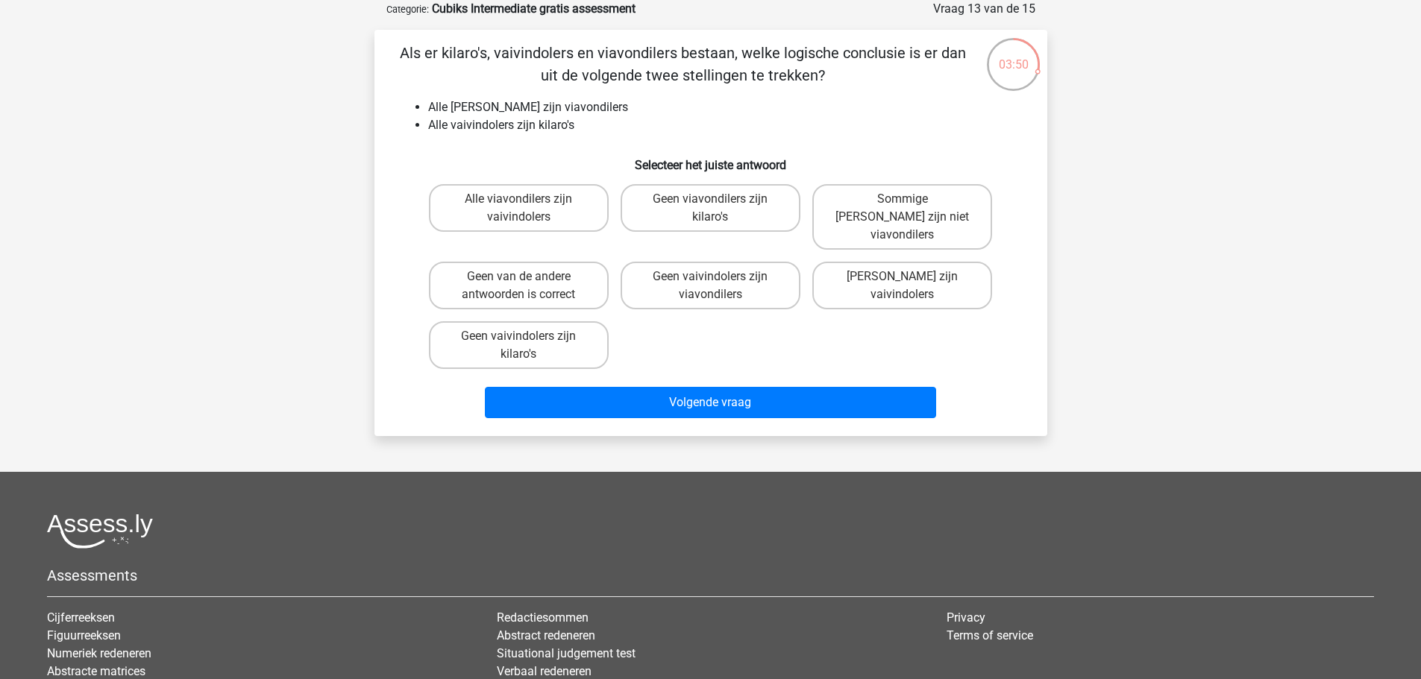
click at [522, 204] on input "Alle viavondilers zijn vaivindolers" at bounding box center [523, 204] width 10 height 10
radio input "true"
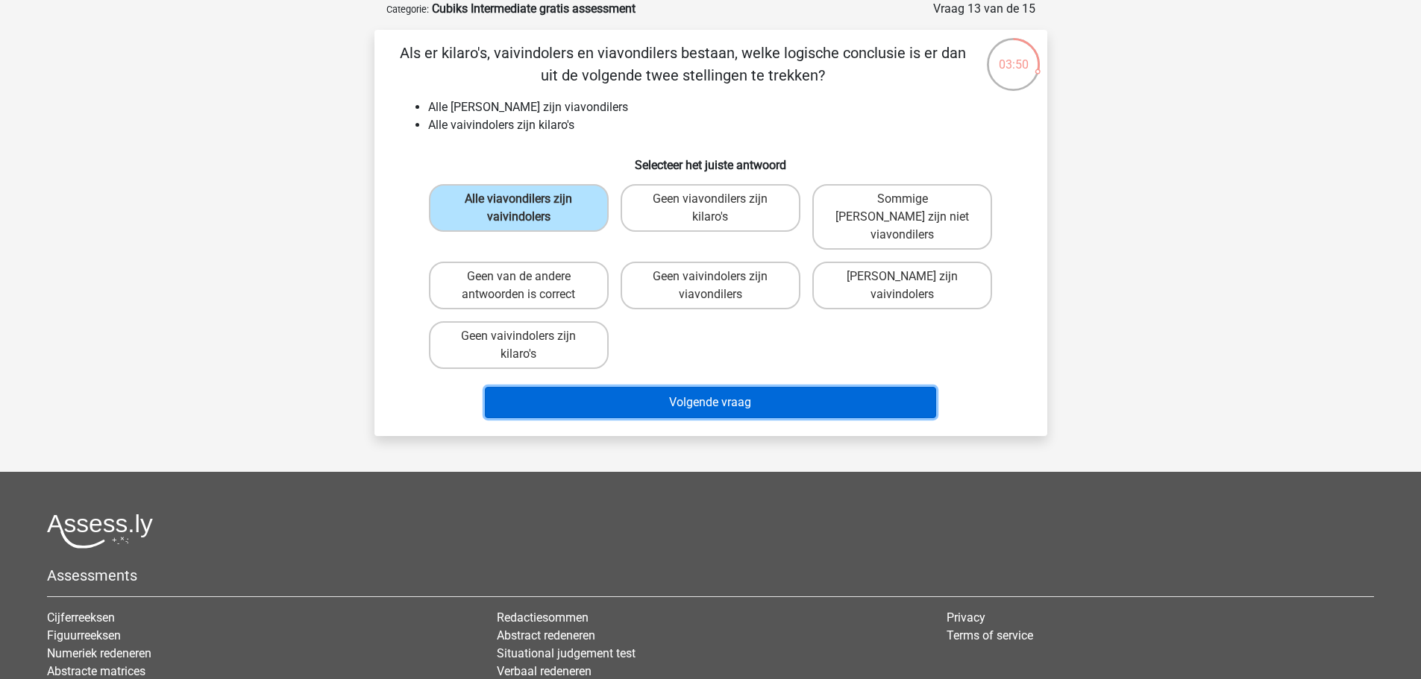
click at [679, 387] on button "Volgende vraag" at bounding box center [710, 402] width 451 height 31
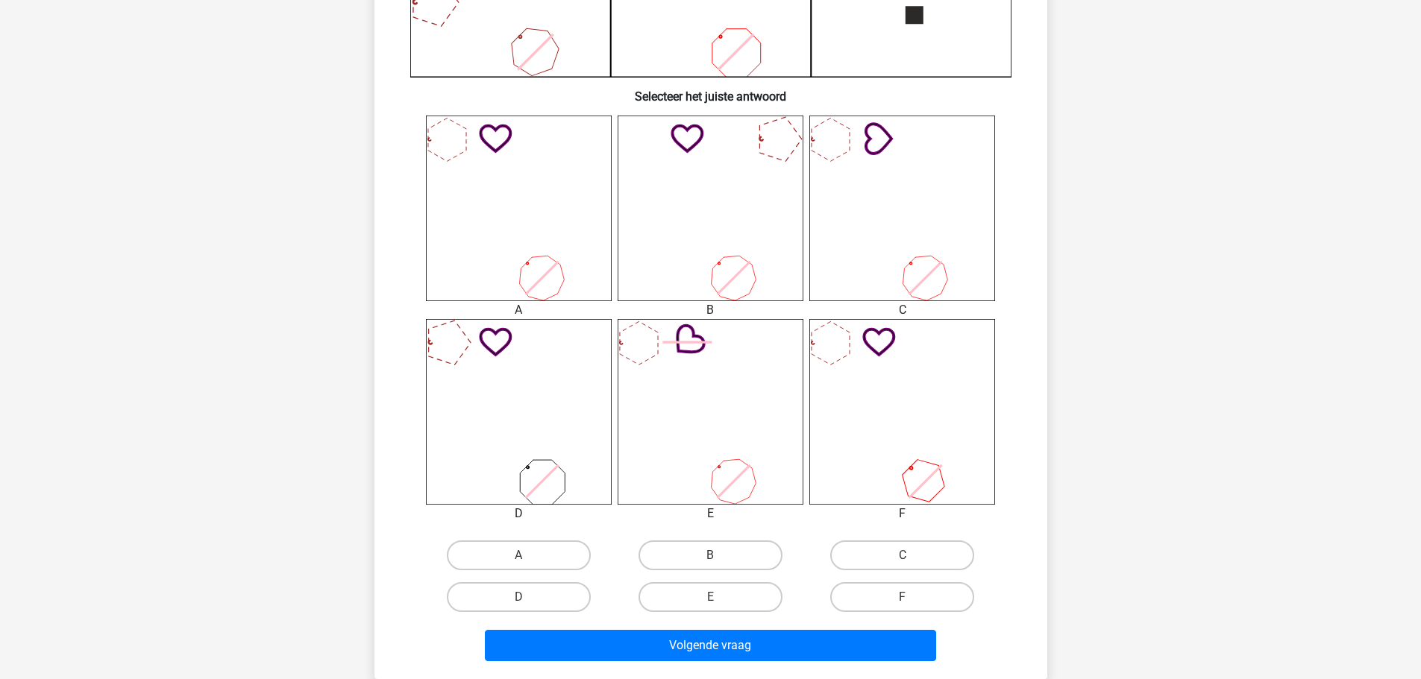
scroll to position [522, 0]
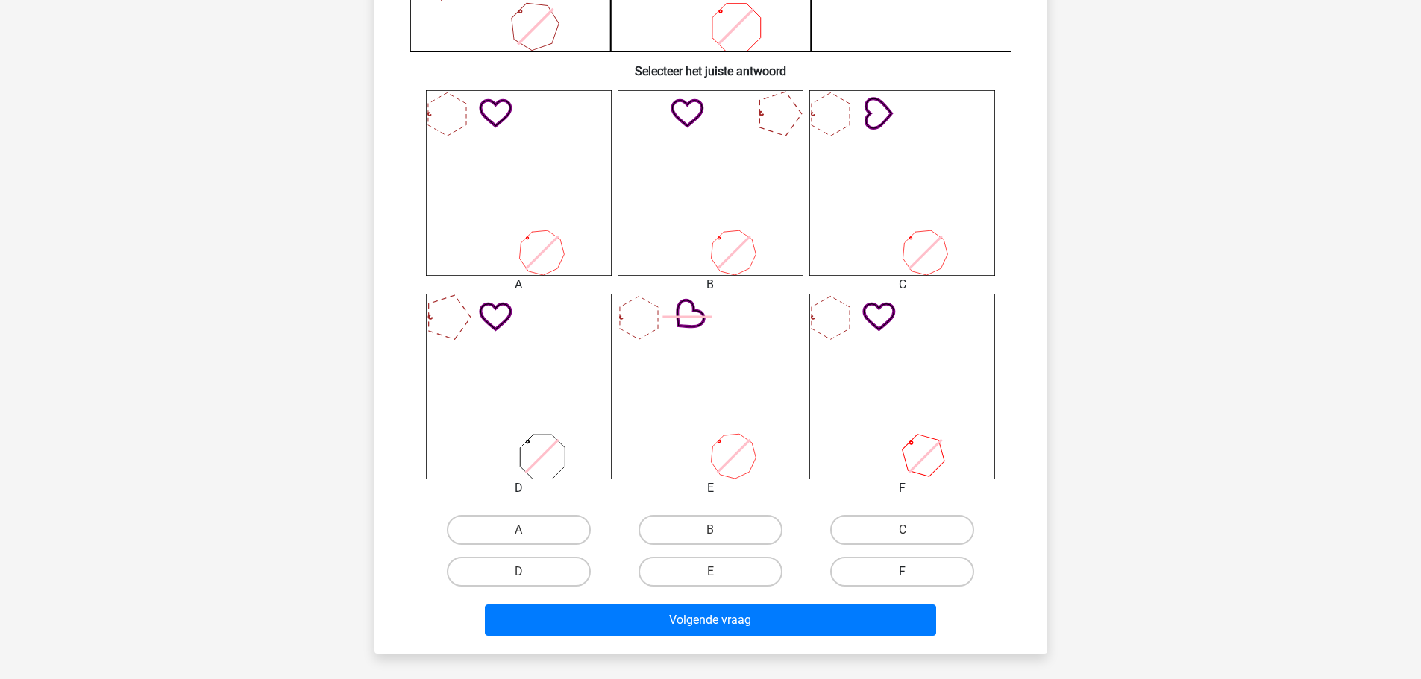
click at [855, 568] on label "F" at bounding box center [902, 572] width 144 height 30
click at [902, 572] on input "F" at bounding box center [907, 577] width 10 height 10
radio input "true"
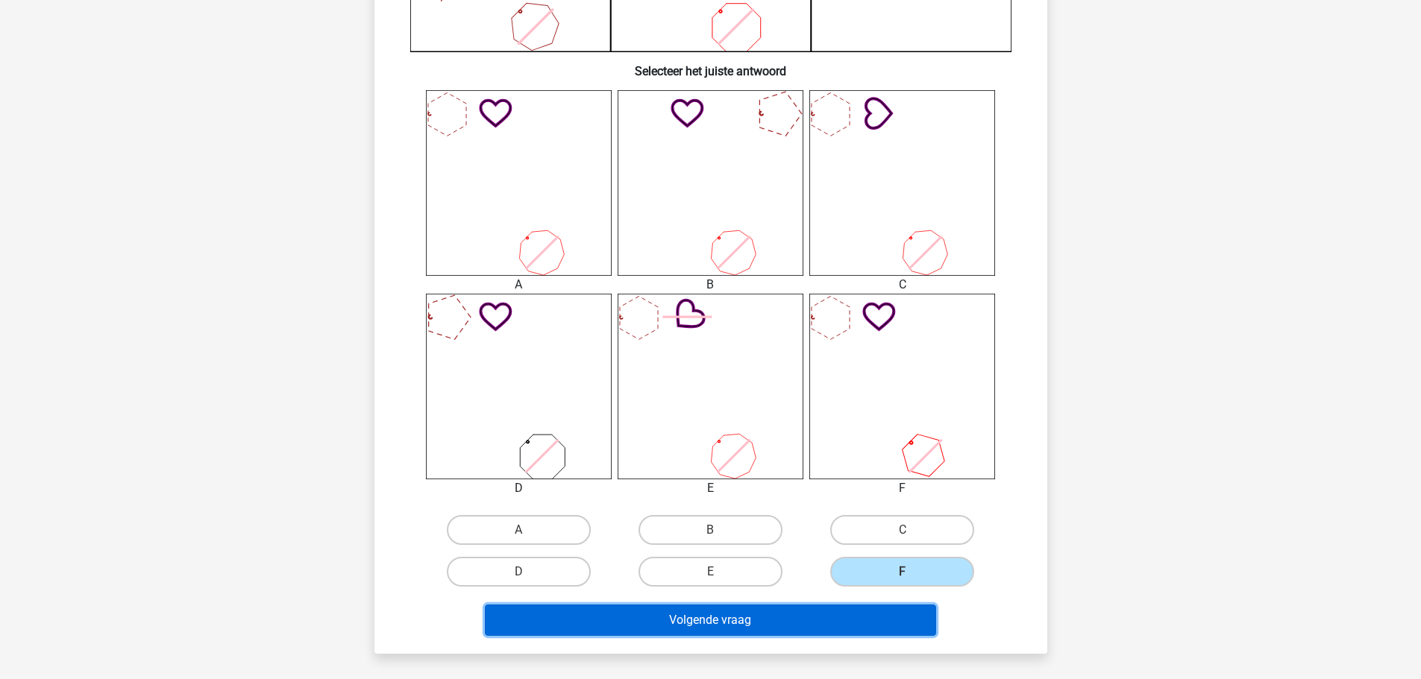
click at [796, 619] on button "Volgende vraag" at bounding box center [710, 620] width 451 height 31
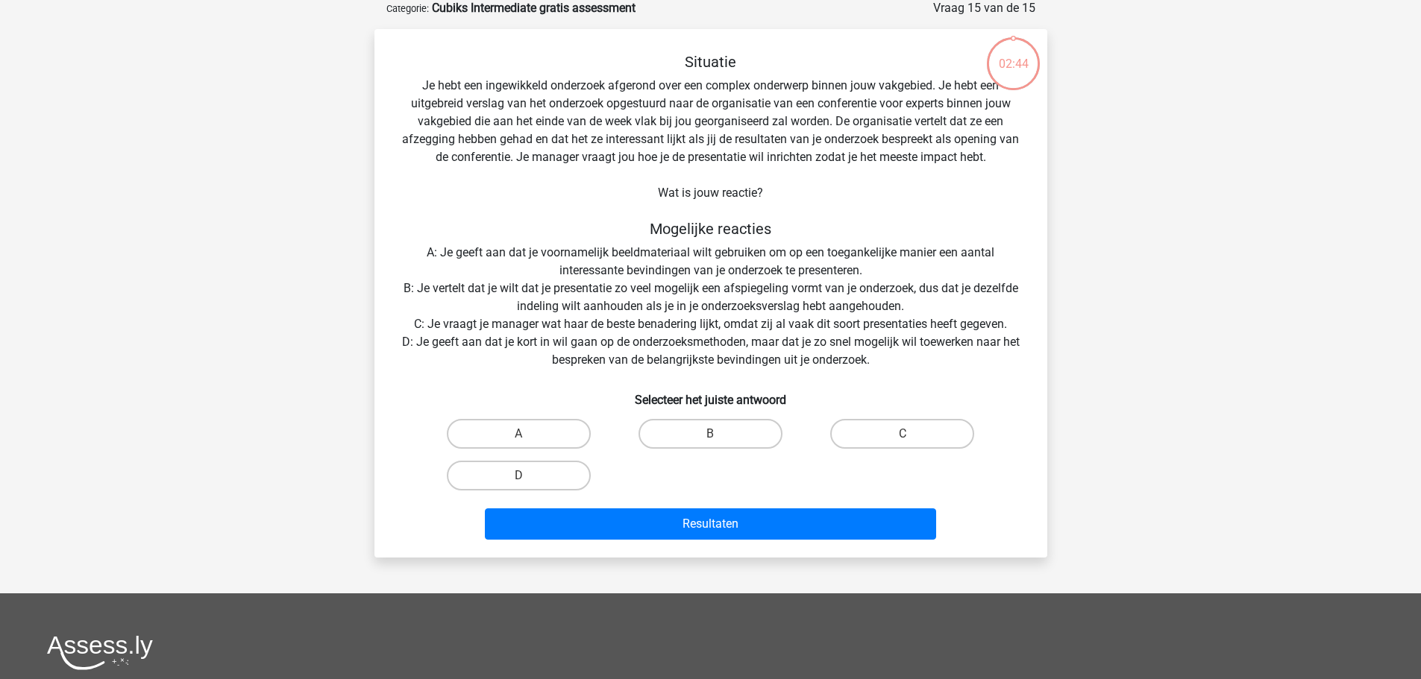
scroll to position [75, 0]
click at [505, 474] on label "D" at bounding box center [519, 477] width 144 height 30
click at [518, 477] on input "D" at bounding box center [523, 482] width 10 height 10
radio input "true"
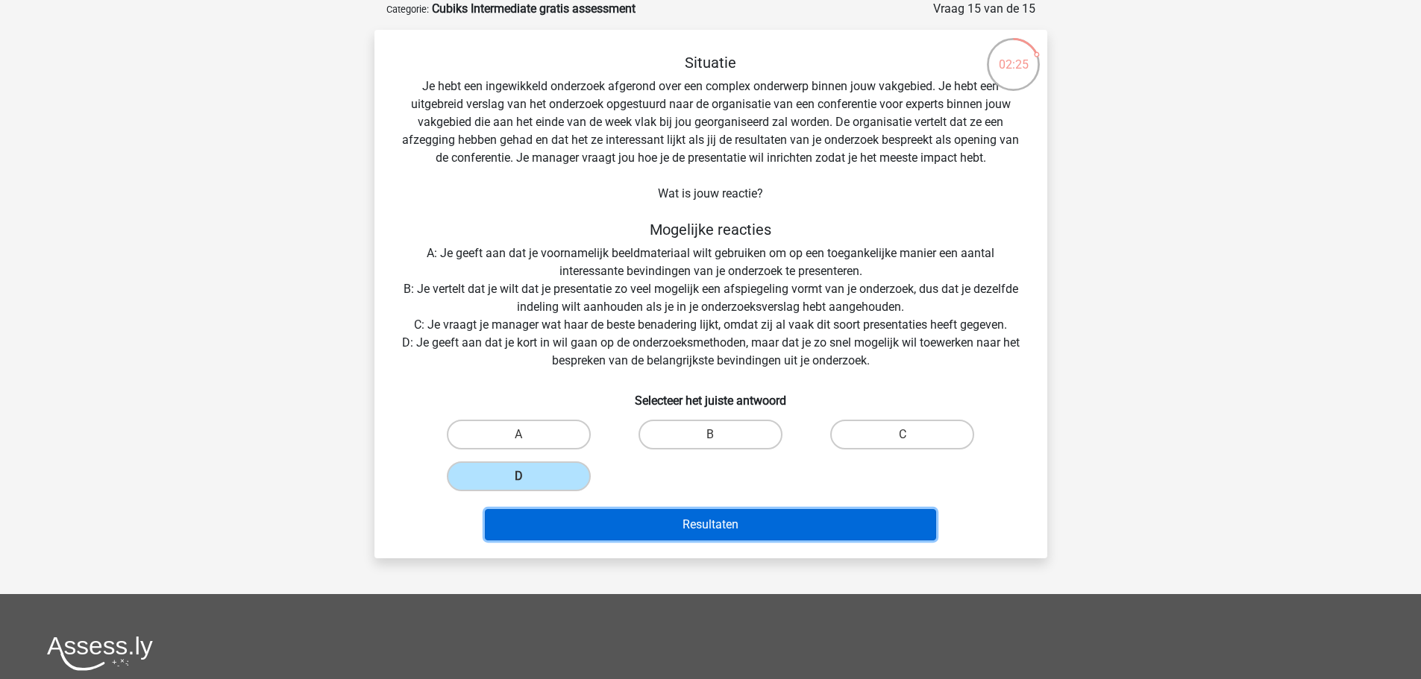
click at [547, 521] on button "Resultaten" at bounding box center [710, 524] width 451 height 31
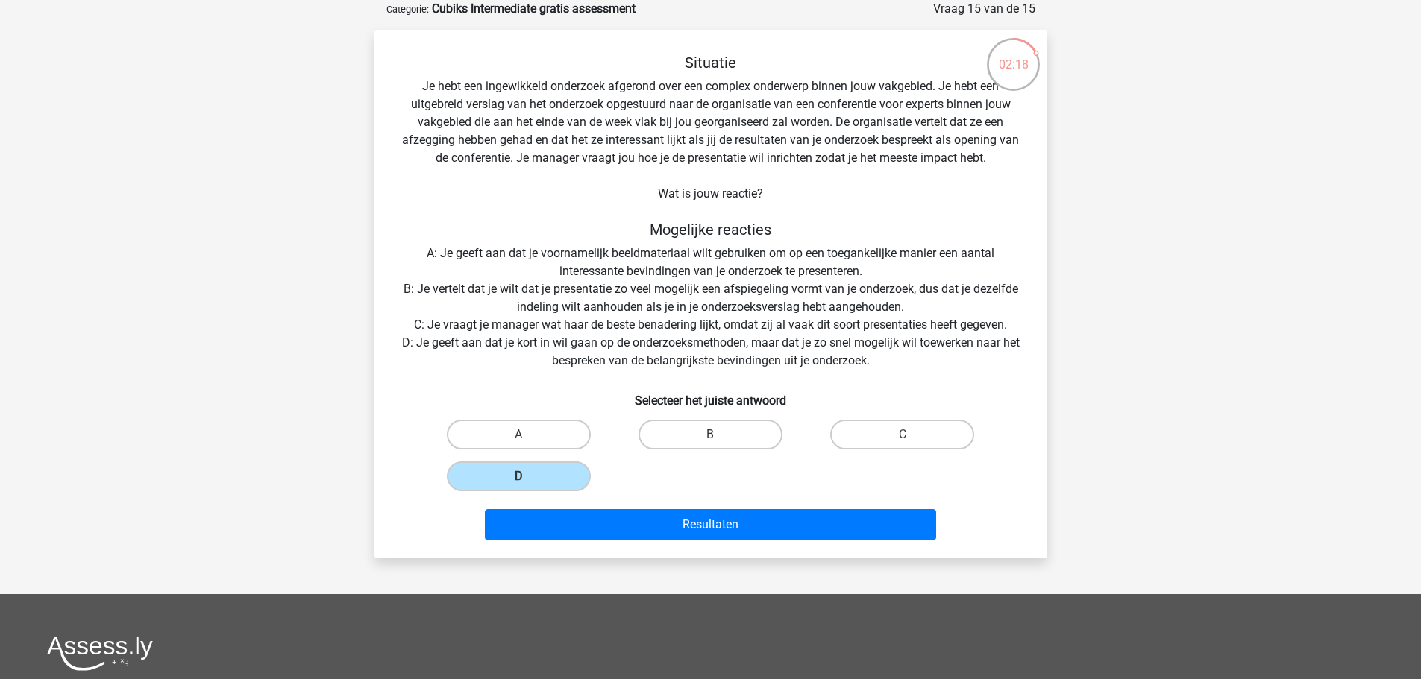
scroll to position [0, 0]
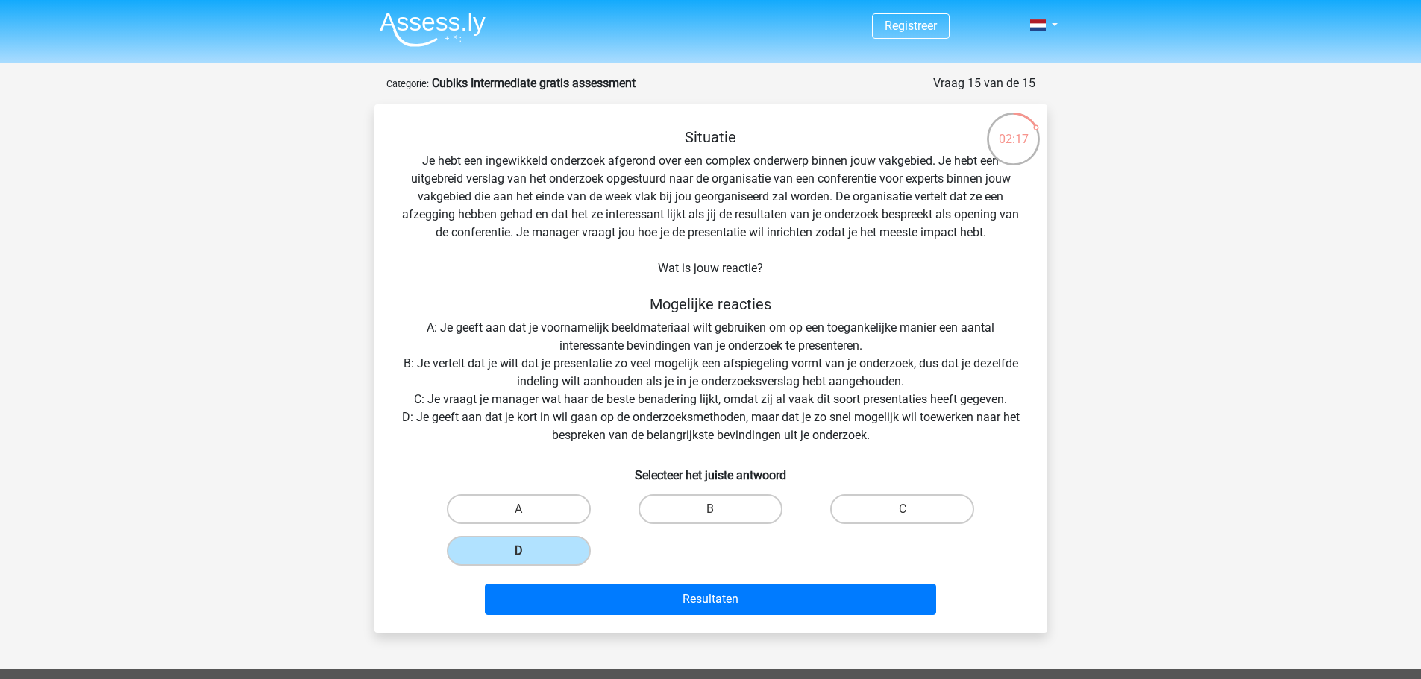
click at [422, 16] on img at bounding box center [433, 29] width 106 height 35
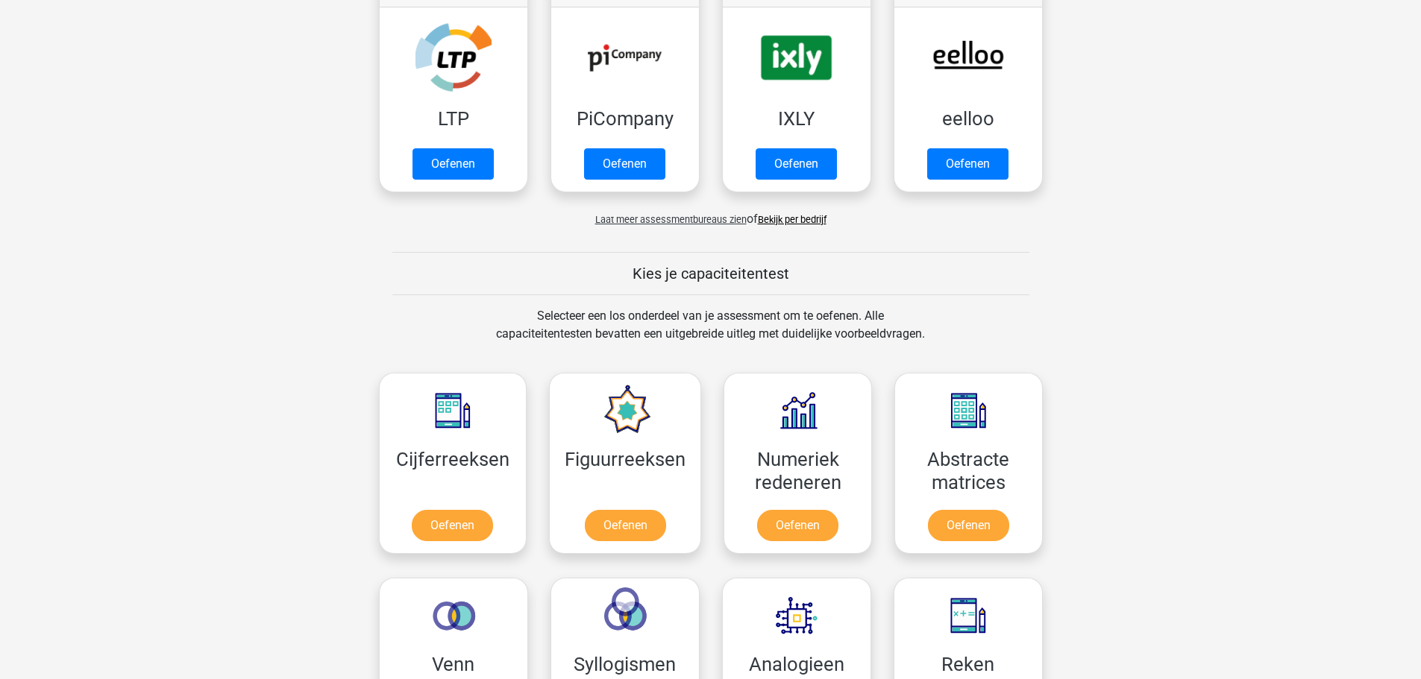
scroll to position [75, 0]
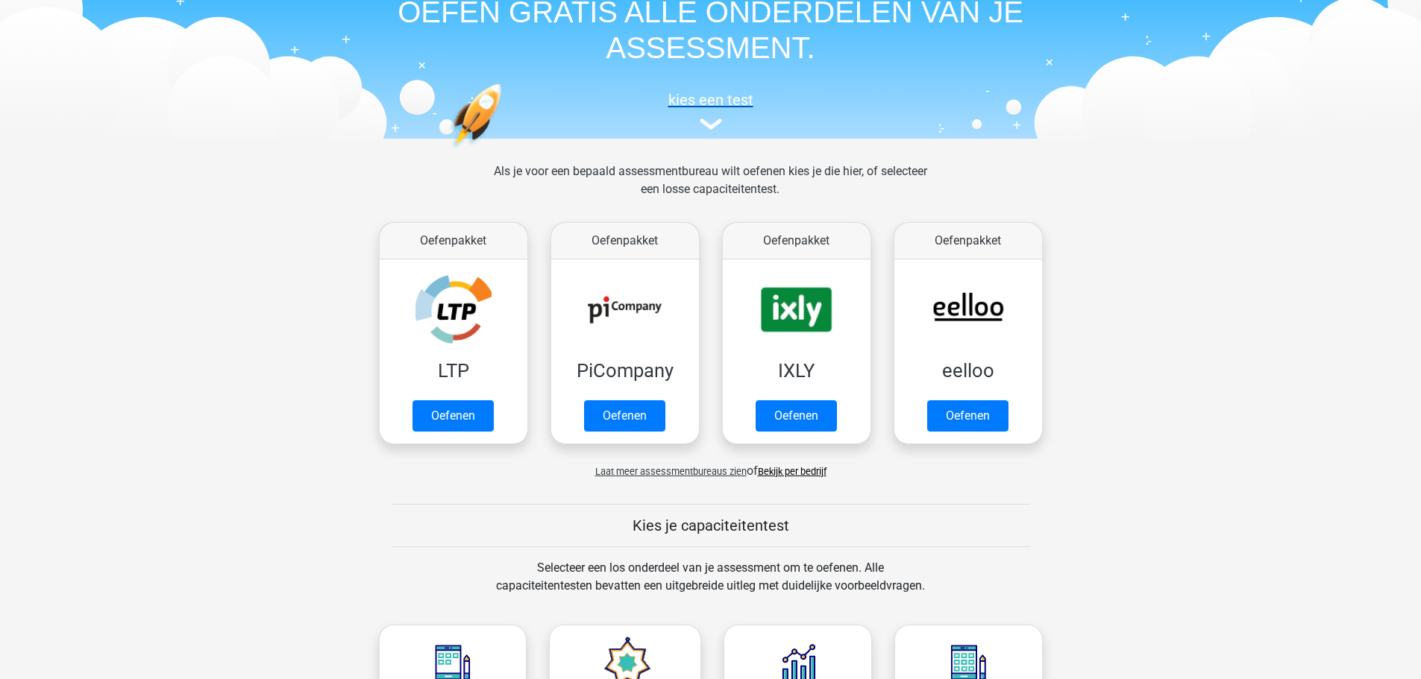
click at [708, 124] on img at bounding box center [710, 124] width 22 height 11
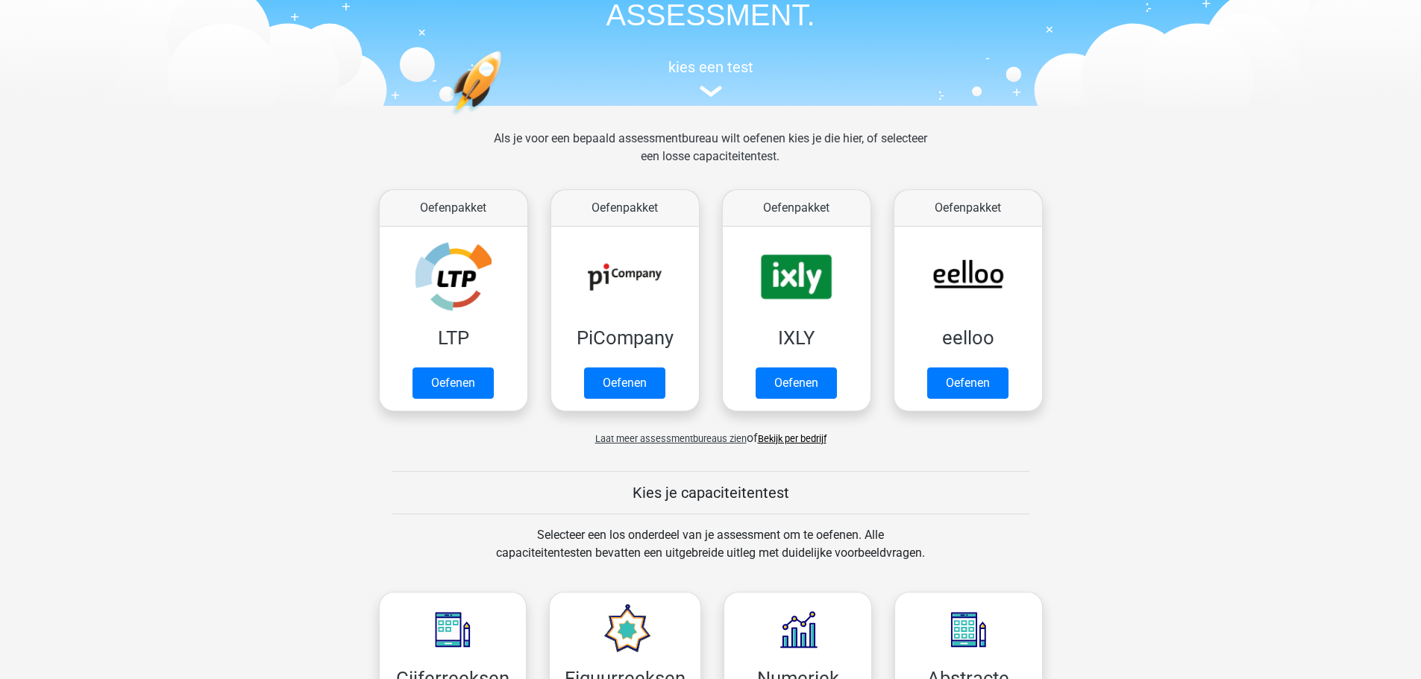
scroll to position [57, 0]
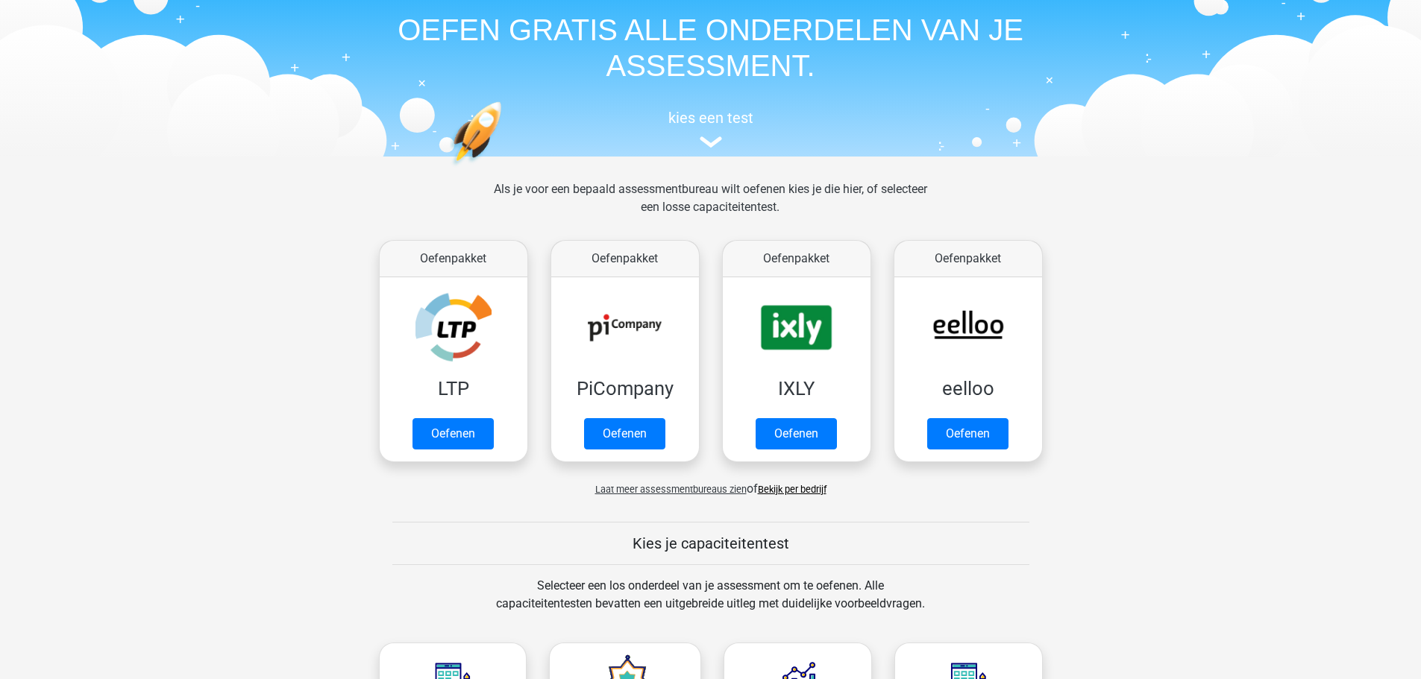
click at [669, 496] on div "Laat meer assessmentbureaus zien of Bekijk per bedrijf" at bounding box center [711, 483] width 686 height 30
click at [669, 488] on span "Laat meer assessmentbureaus zien" at bounding box center [670, 489] width 151 height 11
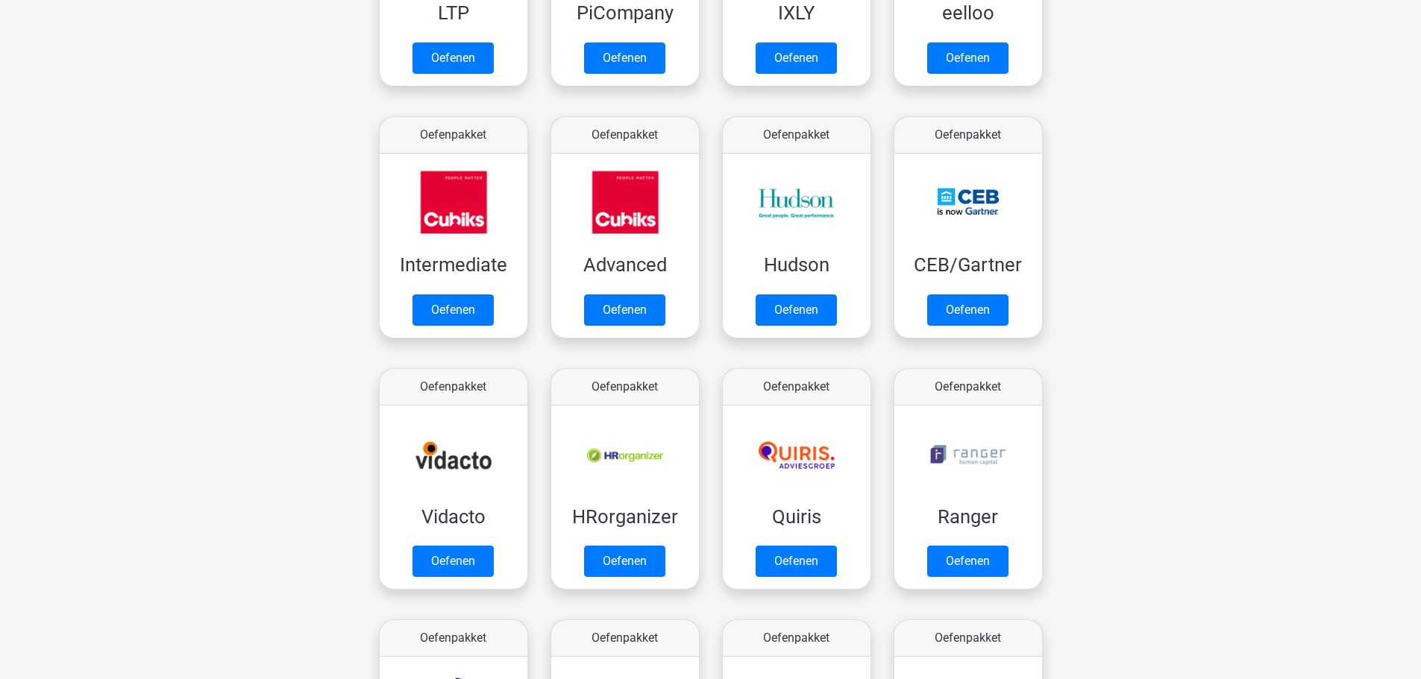
scroll to position [430, 0]
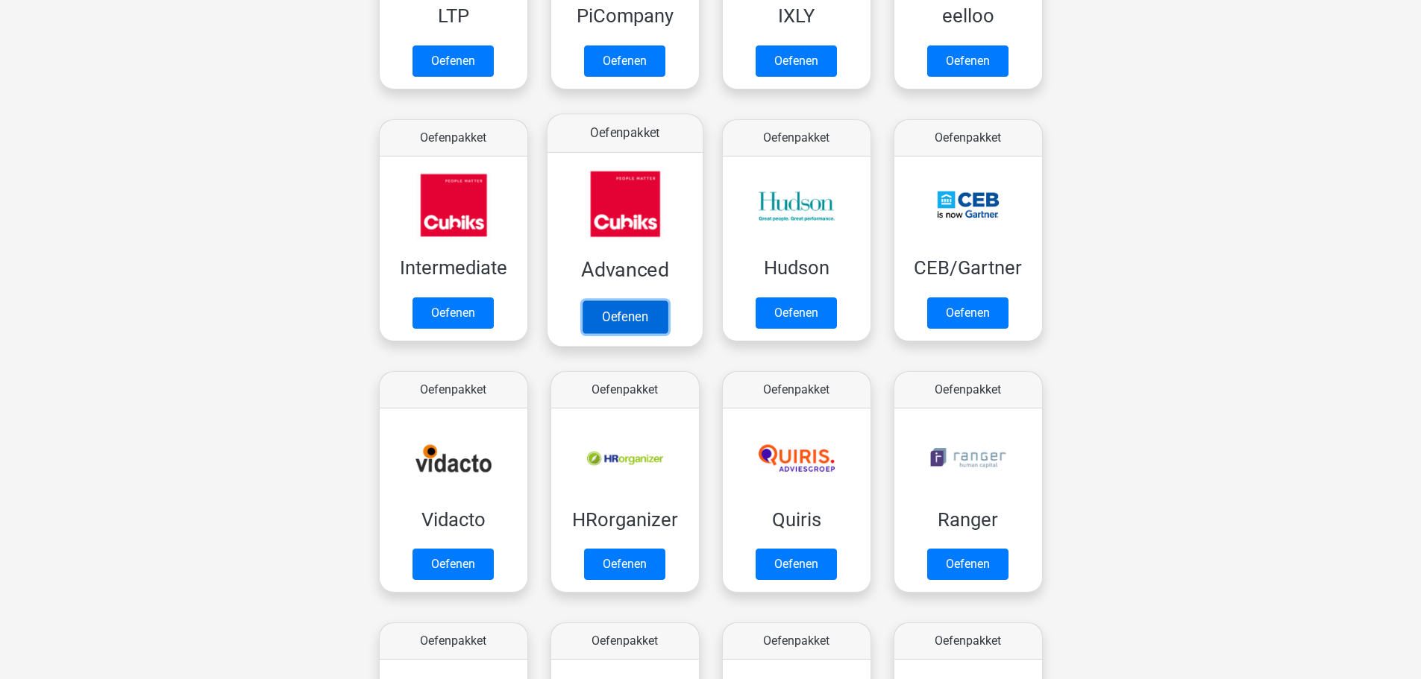
click at [582, 301] on link "Oefenen" at bounding box center [624, 317] width 85 height 33
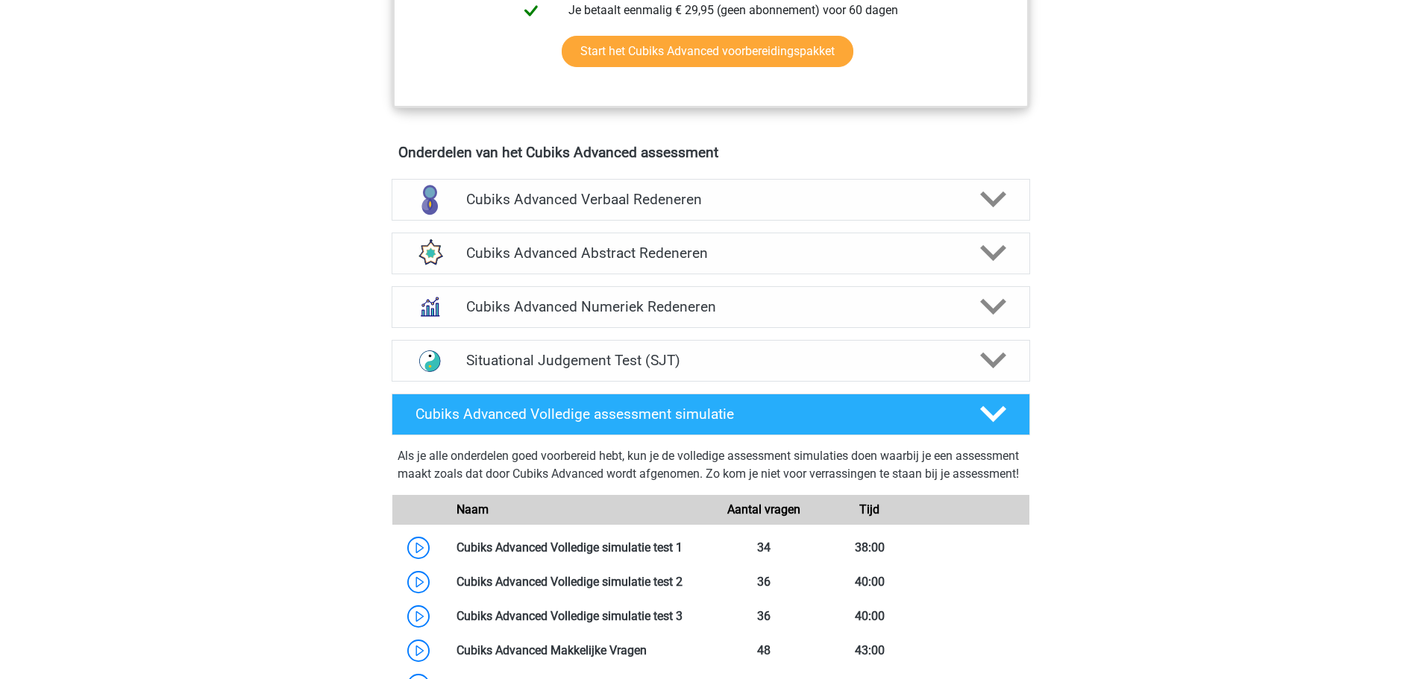
scroll to position [820, 0]
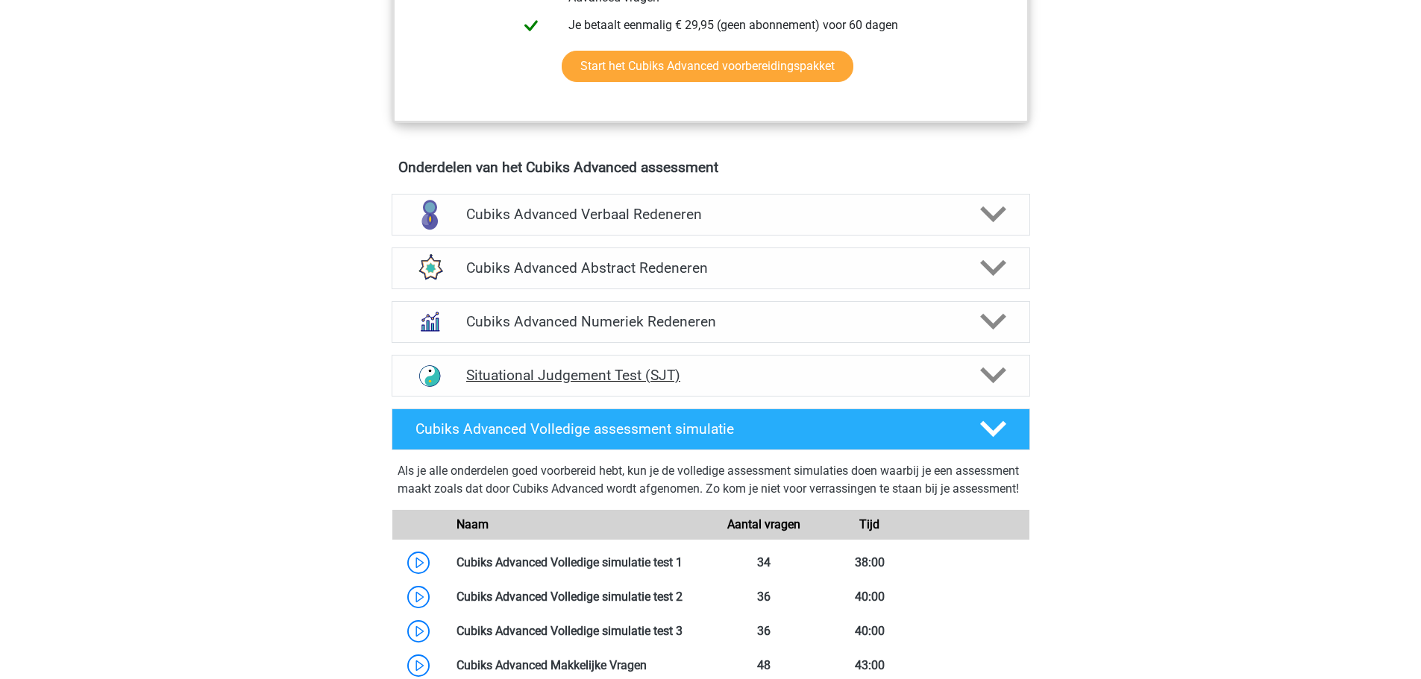
click at [500, 370] on h4 "Situational Judgement Test (SJT)" at bounding box center [710, 375] width 488 height 17
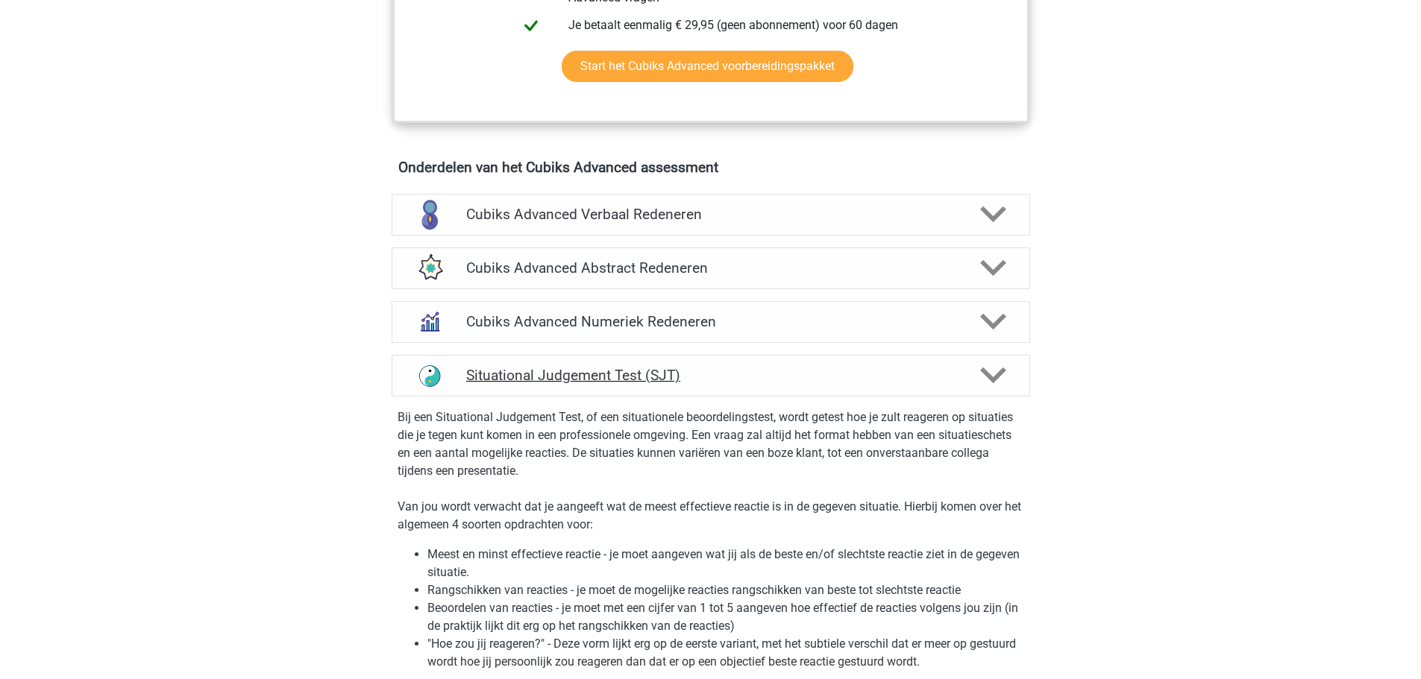
click at [500, 370] on h4 "Situational Judgement Test (SJT)" at bounding box center [710, 375] width 488 height 17
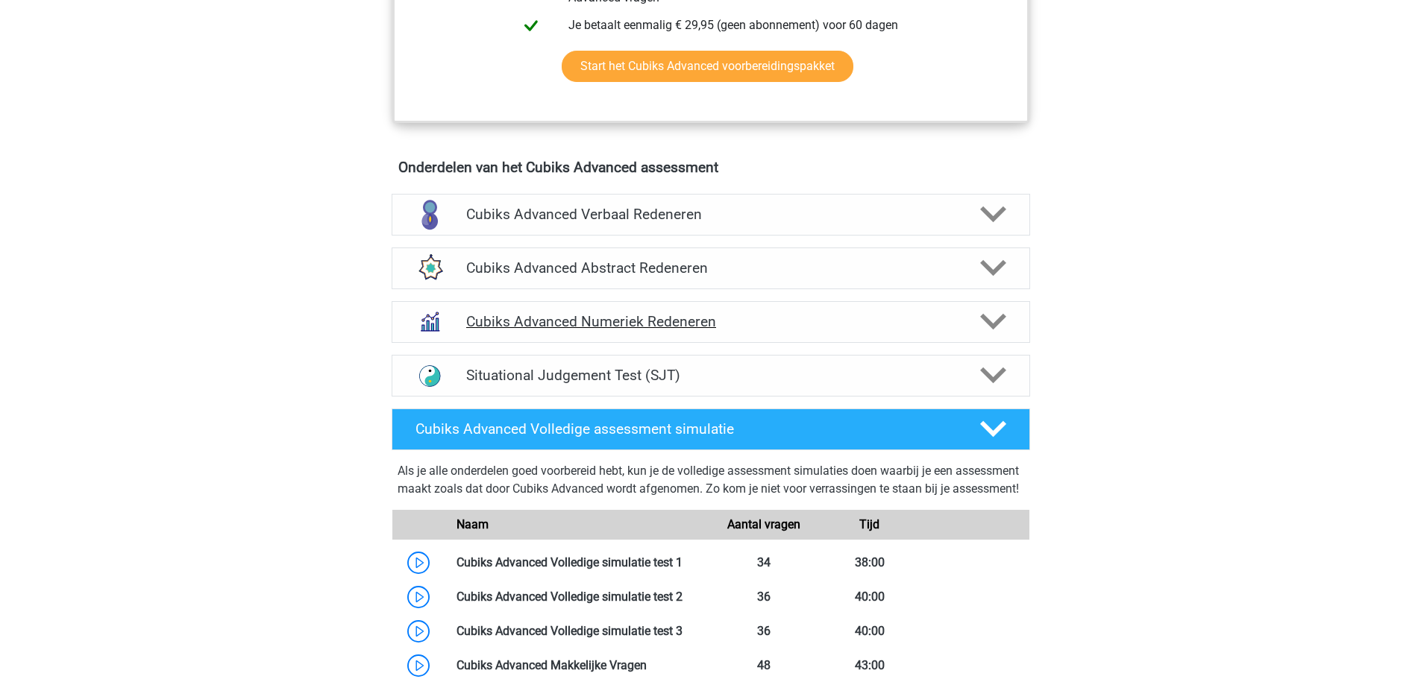
click at [501, 328] on h4 "Cubiks Advanced Numeriek Redeneren" at bounding box center [710, 321] width 488 height 17
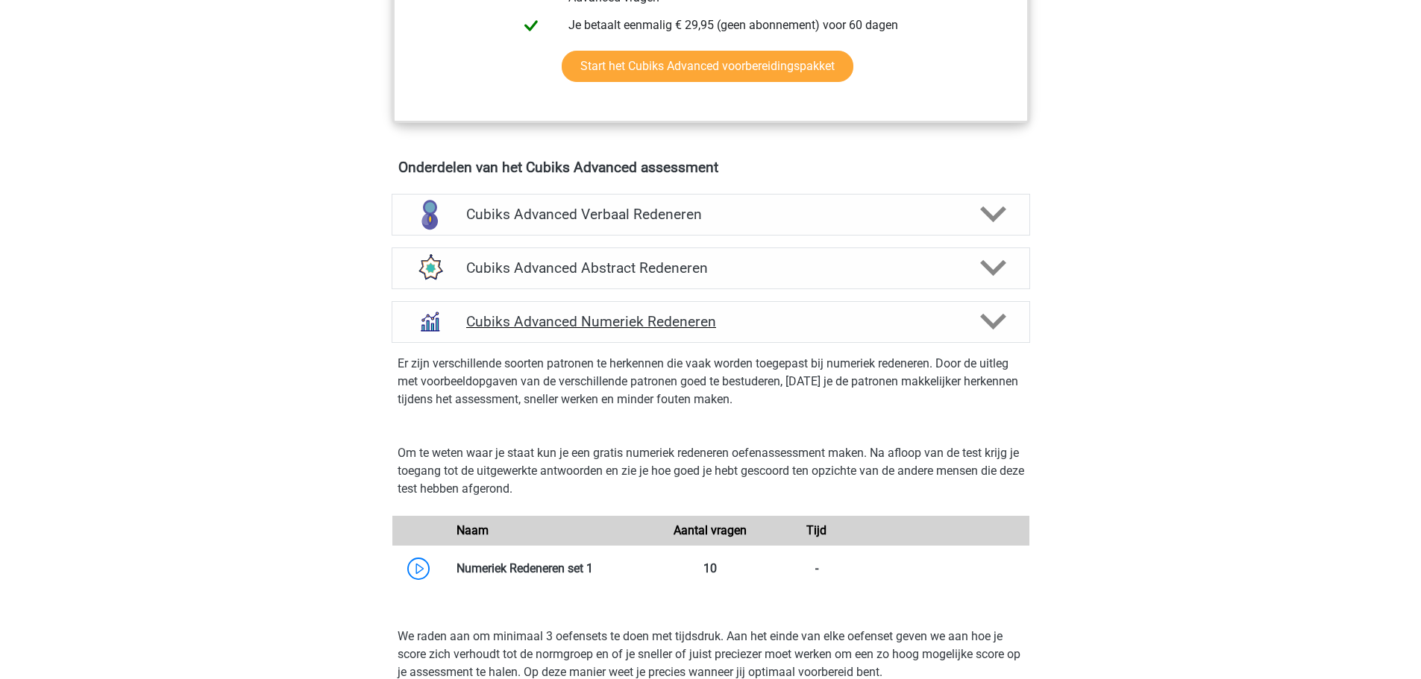
click at [501, 328] on h4 "Cubiks Advanced Numeriek Redeneren" at bounding box center [710, 321] width 488 height 17
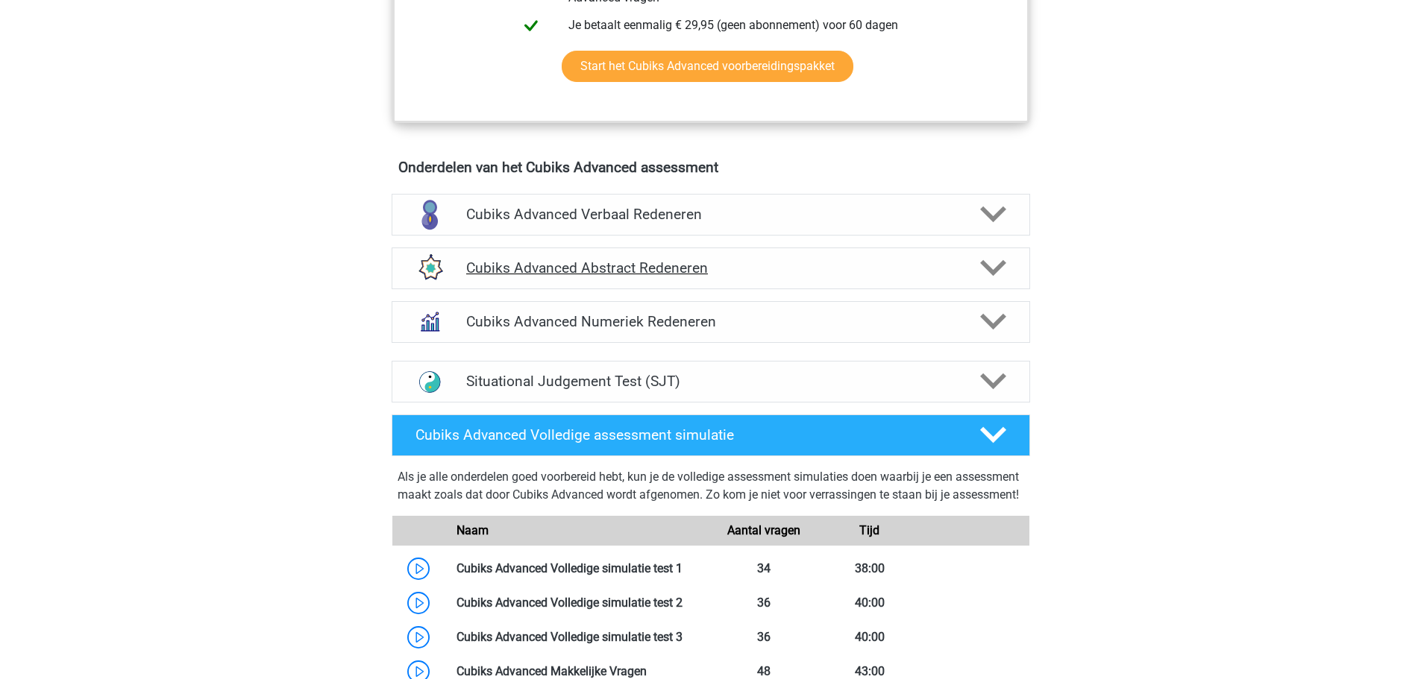
click at [502, 281] on div "Cubiks Advanced Abstract Redeneren" at bounding box center [711, 269] width 638 height 42
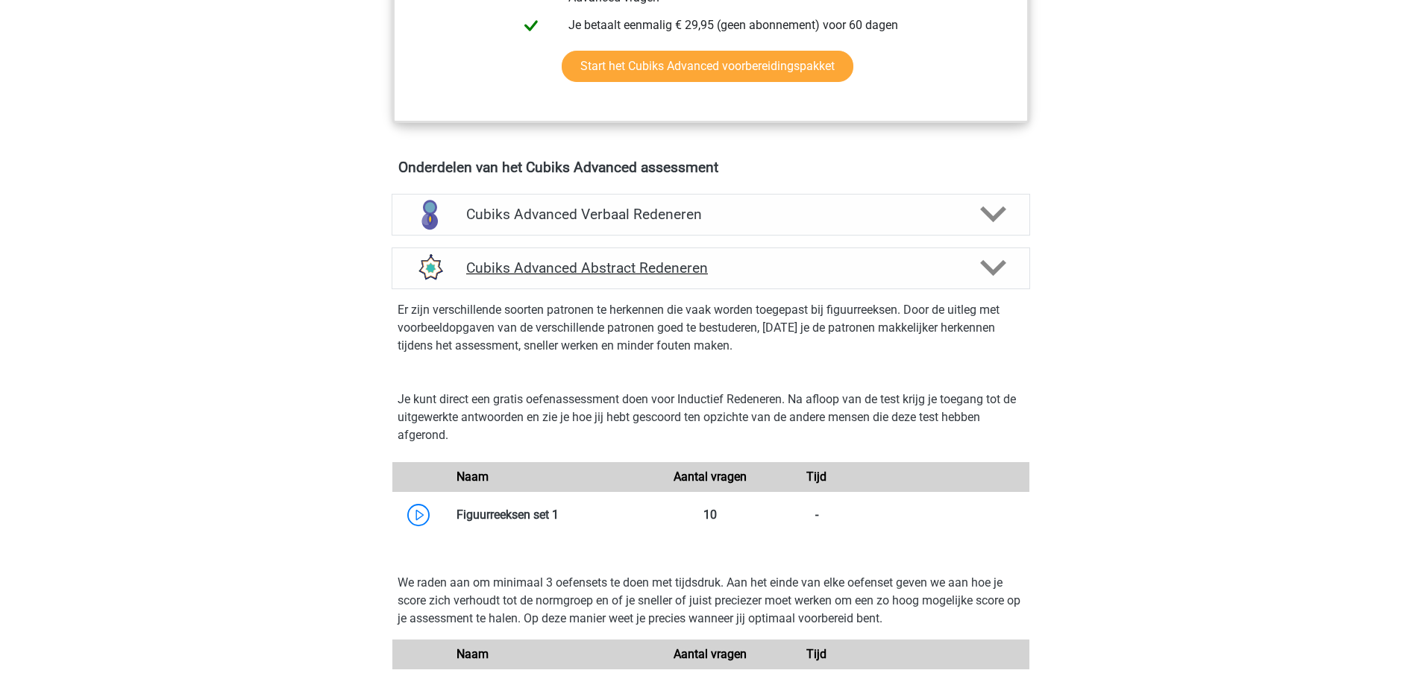
click at [502, 281] on div "Cubiks Advanced Abstract Redeneren" at bounding box center [711, 269] width 638 height 42
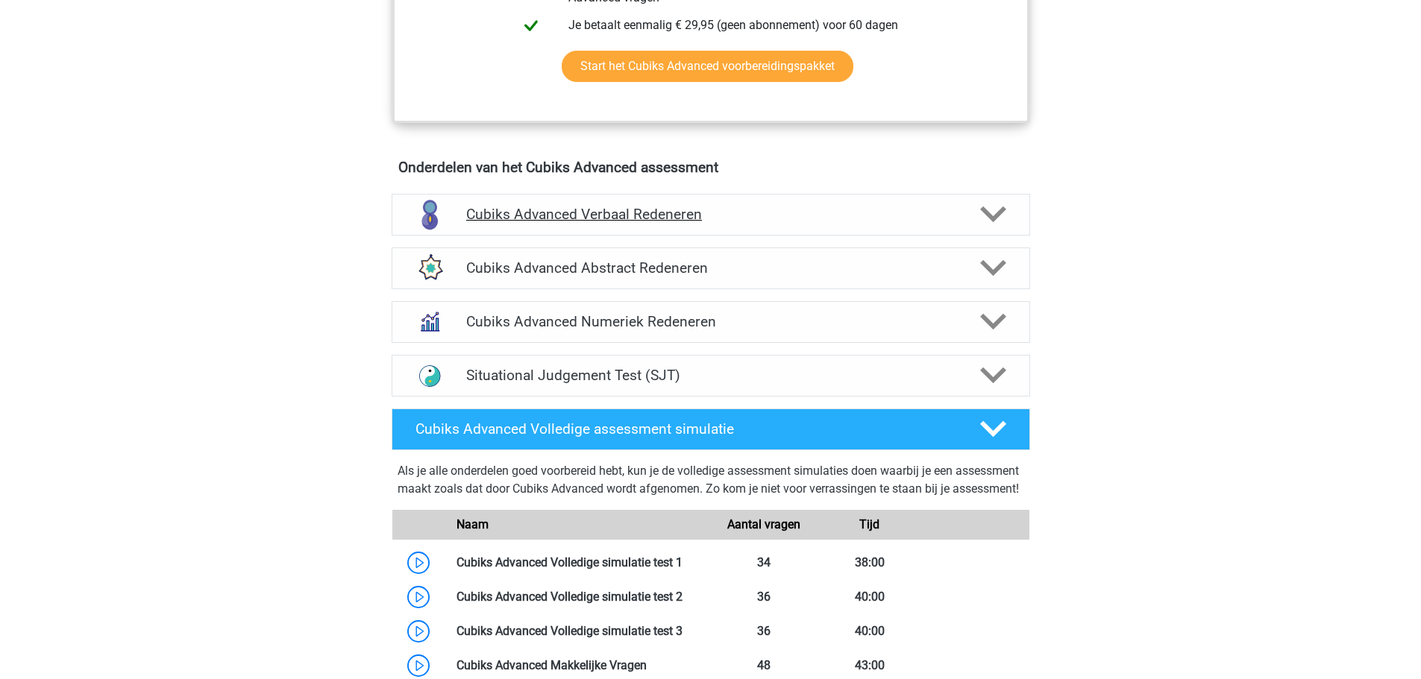
click at [502, 227] on div "Cubiks Advanced Verbaal Redeneren" at bounding box center [711, 215] width 638 height 42
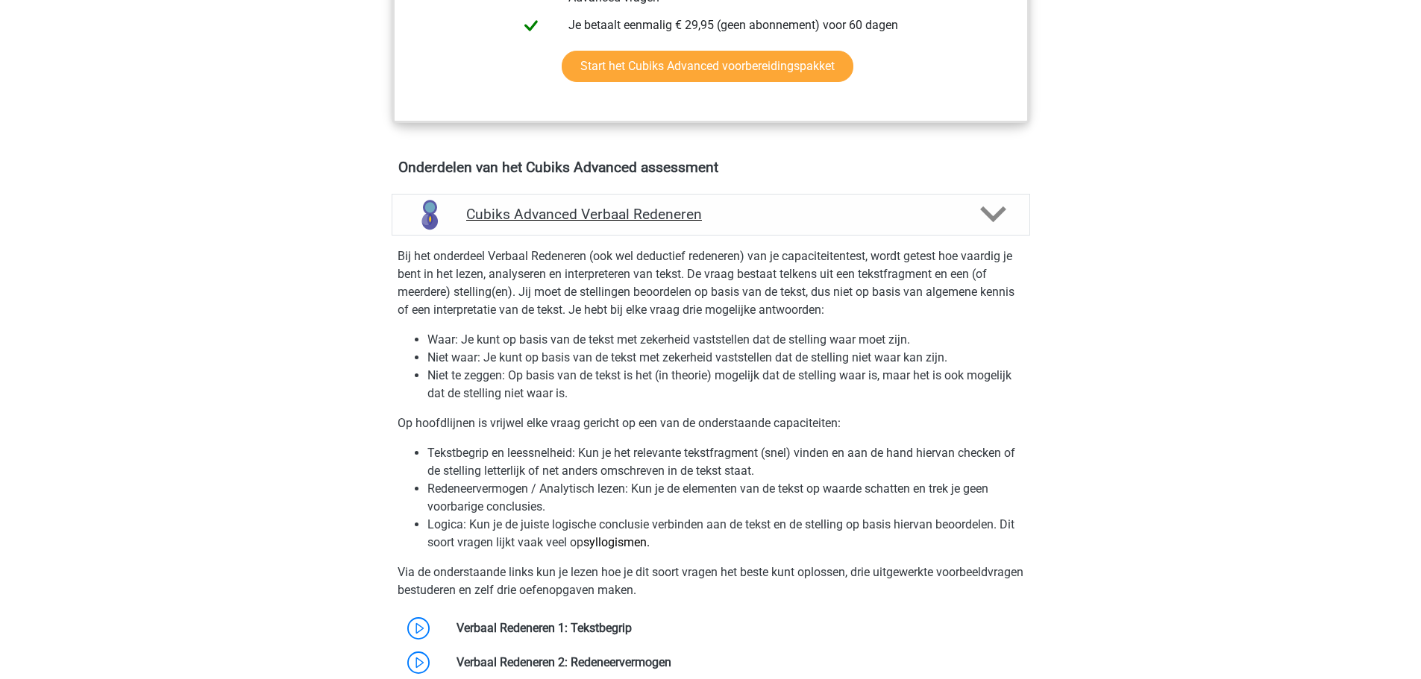
click at [502, 227] on div "Cubiks Advanced Verbaal Redeneren" at bounding box center [711, 215] width 638 height 42
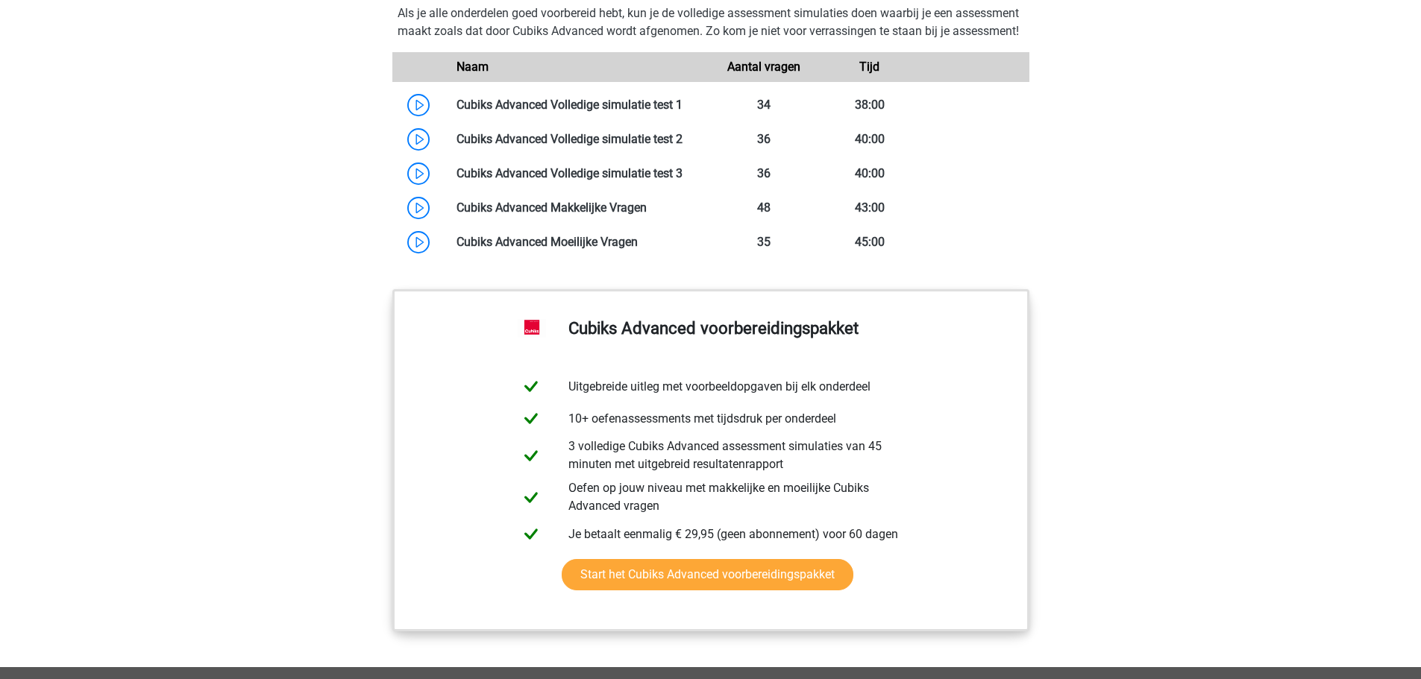
scroll to position [1491, 0]
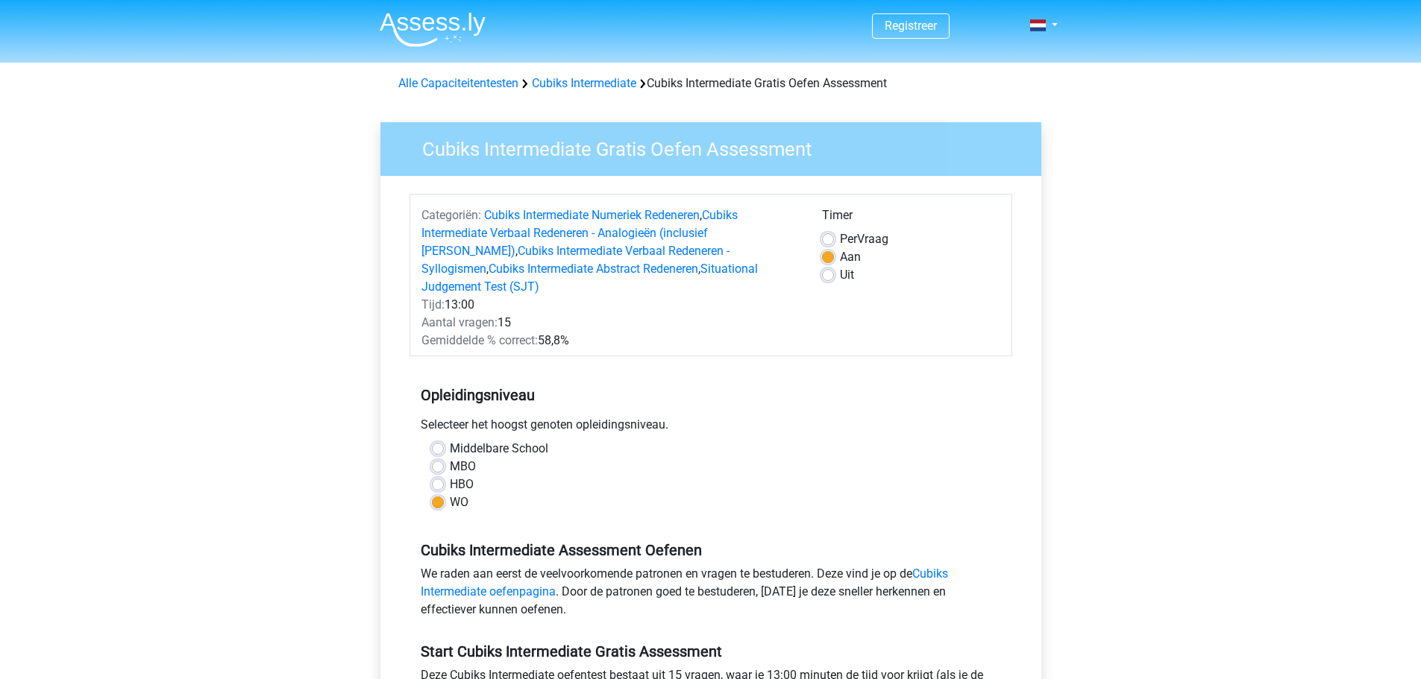
scroll to position [298, 0]
